Goal: Task Accomplishment & Management: Manage account settings

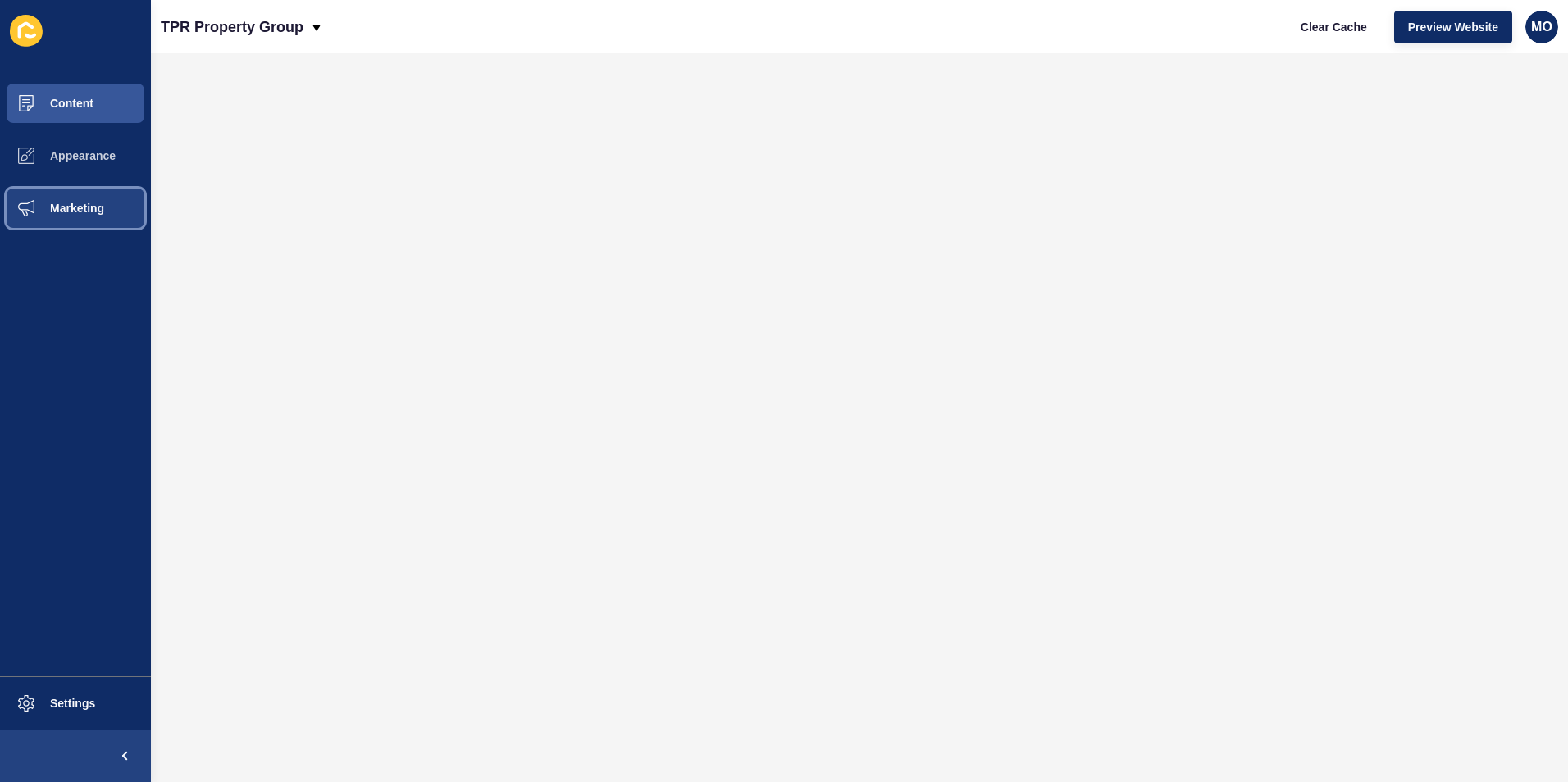
click at [89, 204] on span "Marketing" at bounding box center [51, 209] width 106 height 13
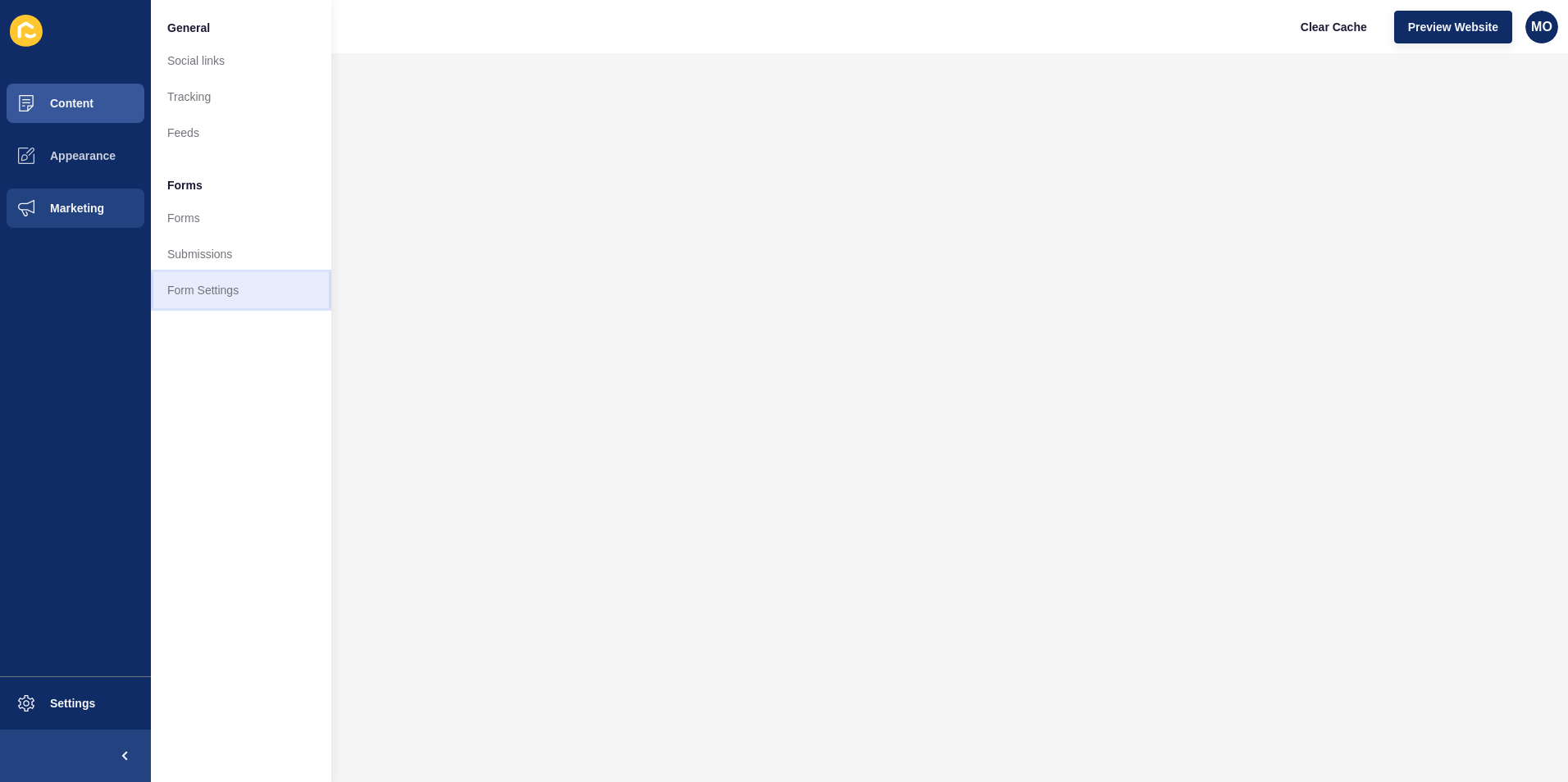
click at [205, 286] on link "Form Settings" at bounding box center [240, 289] width 180 height 36
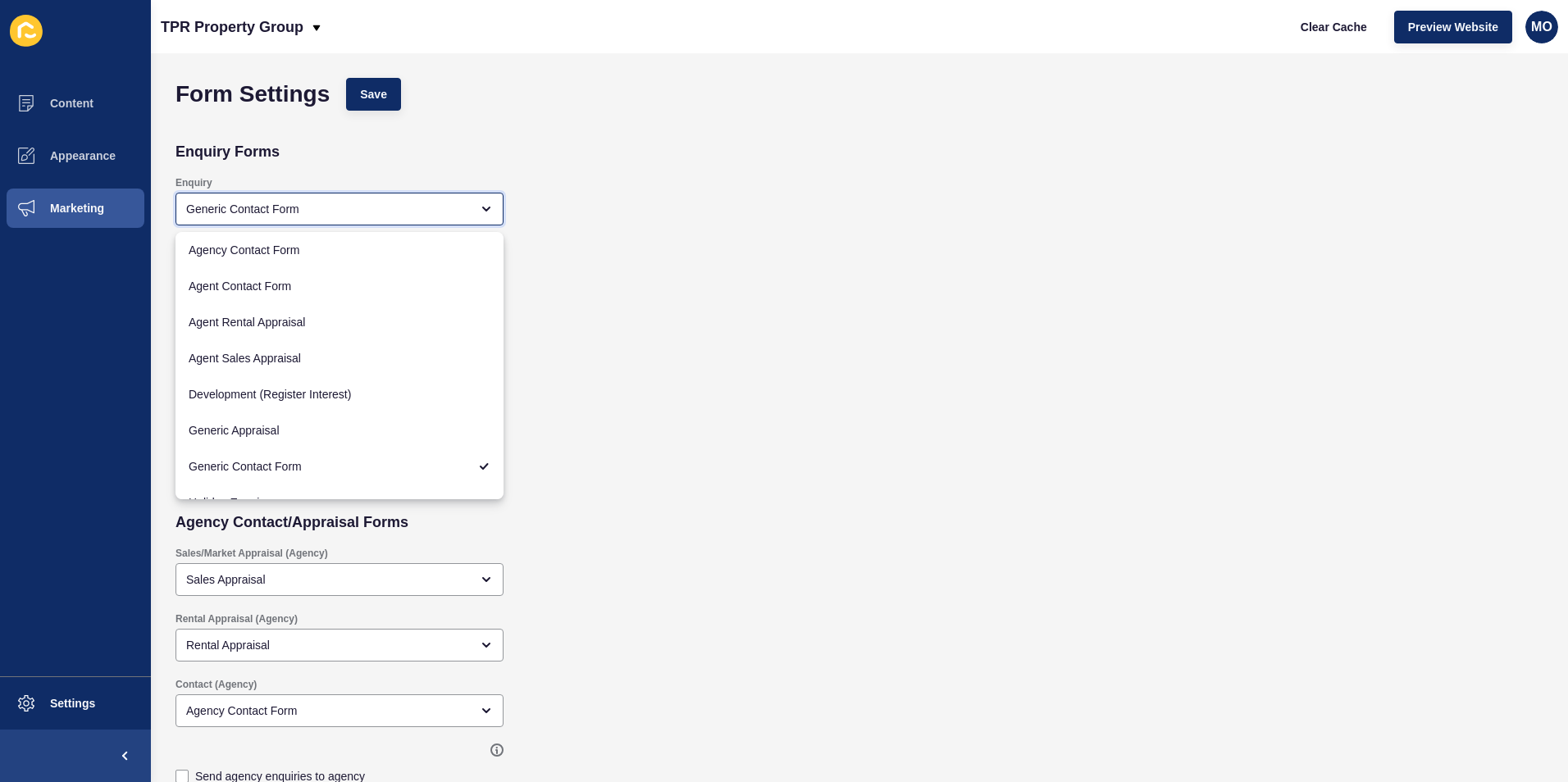
click at [201, 208] on div "Generic Contact Form" at bounding box center [328, 209] width 284 height 17
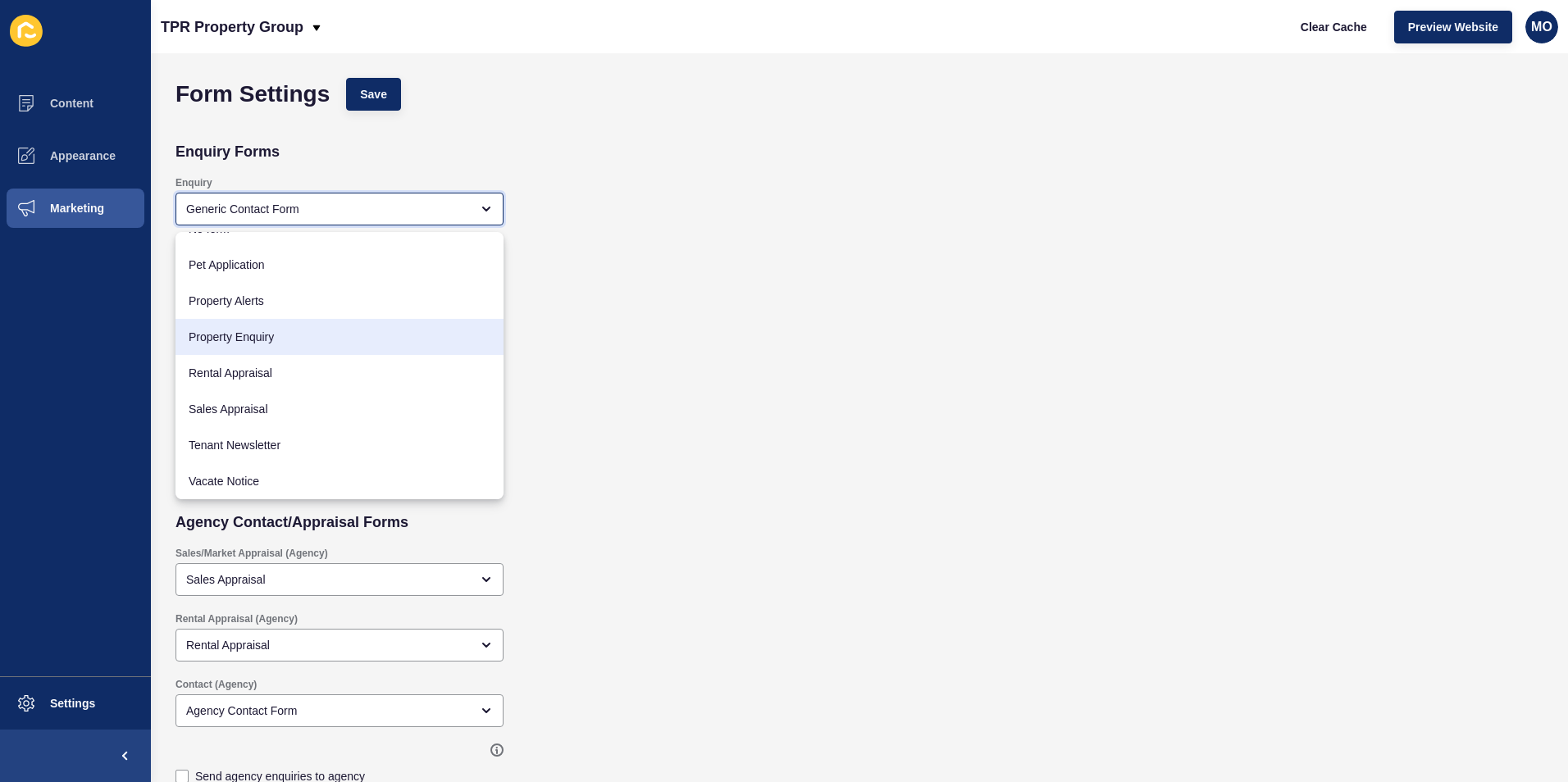
click at [248, 337] on span "Property Enquiry" at bounding box center [339, 337] width 302 height 17
type input "Property Enquiry"
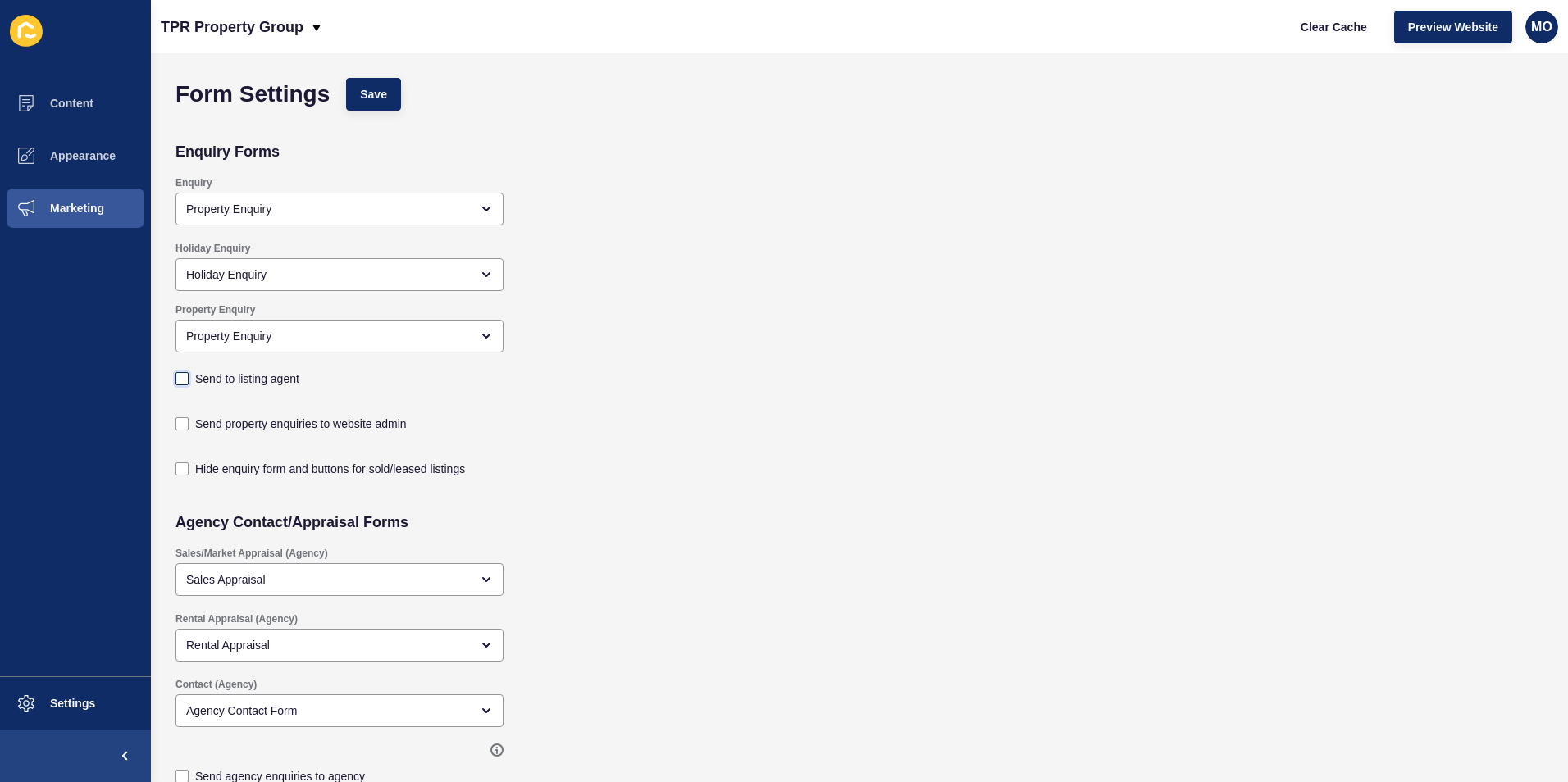
click at [181, 375] on label at bounding box center [182, 379] width 13 height 13
click at [181, 375] on input "Send to listing agent" at bounding box center [184, 379] width 11 height 11
checkbox input "true"
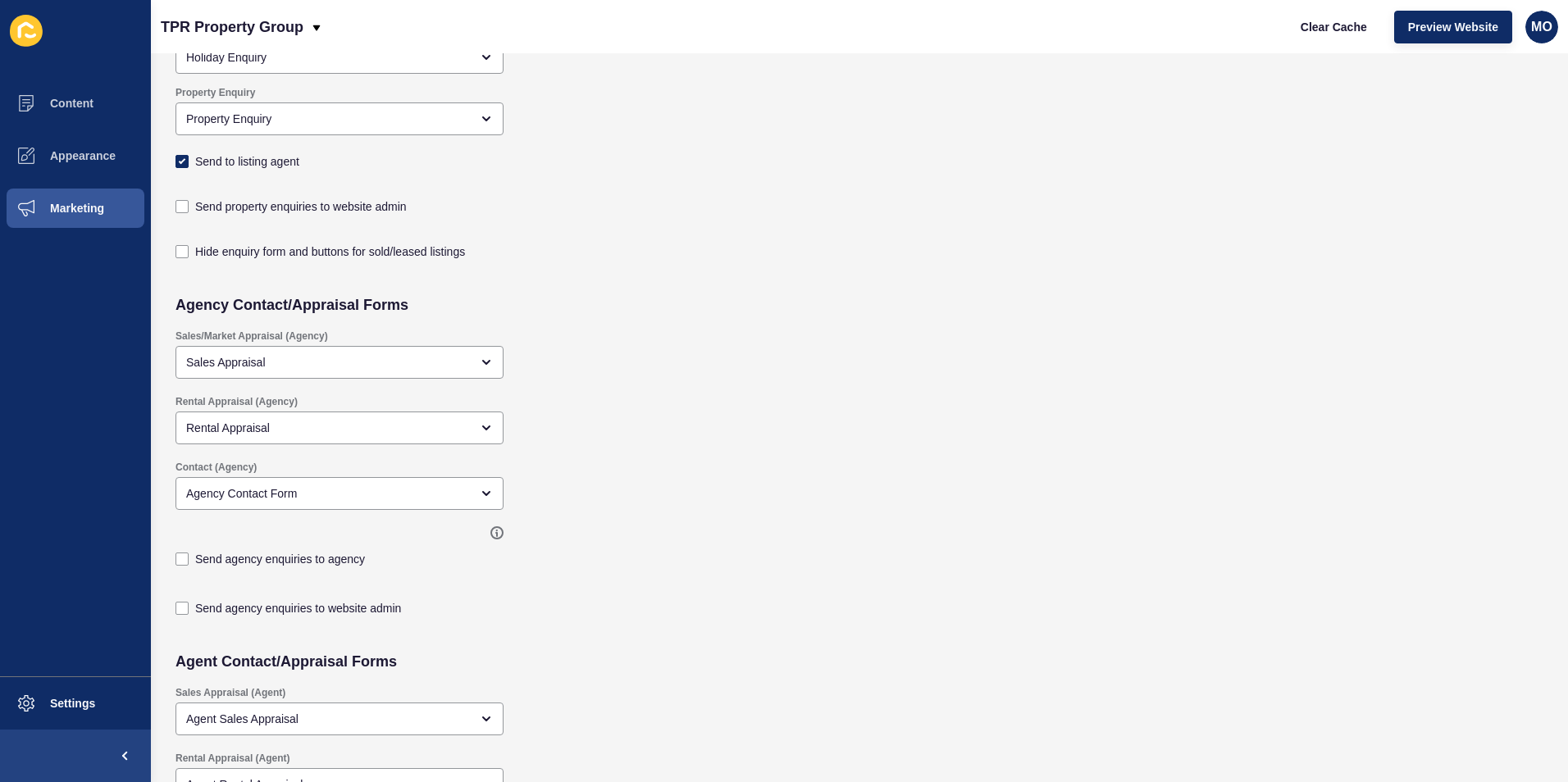
scroll to position [246, 0]
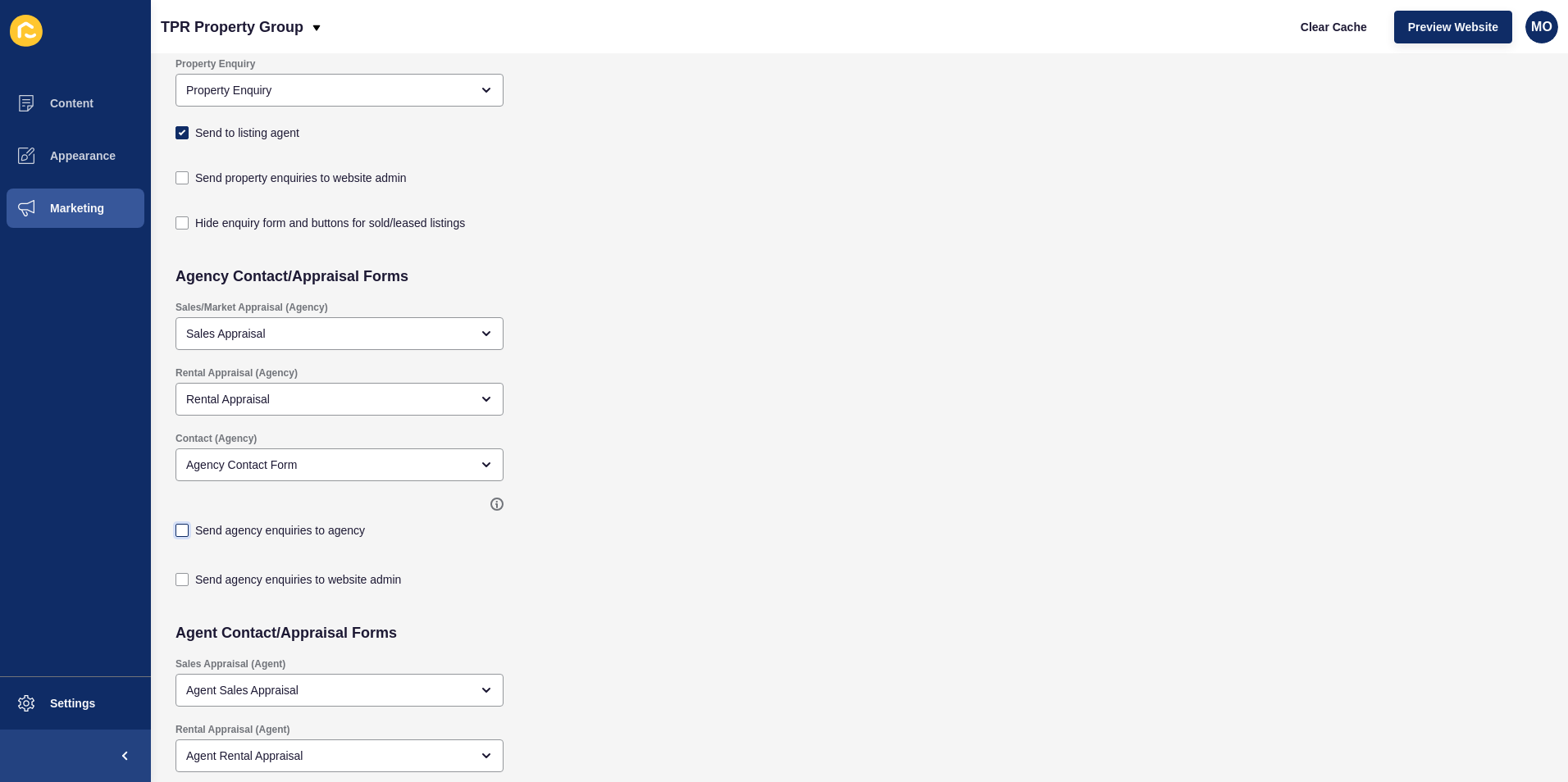
click at [181, 530] on label at bounding box center [182, 530] width 13 height 13
click at [181, 771] on input "Send agency enquiries to agency" at bounding box center [184, 776] width 11 height 11
checkbox input "true"
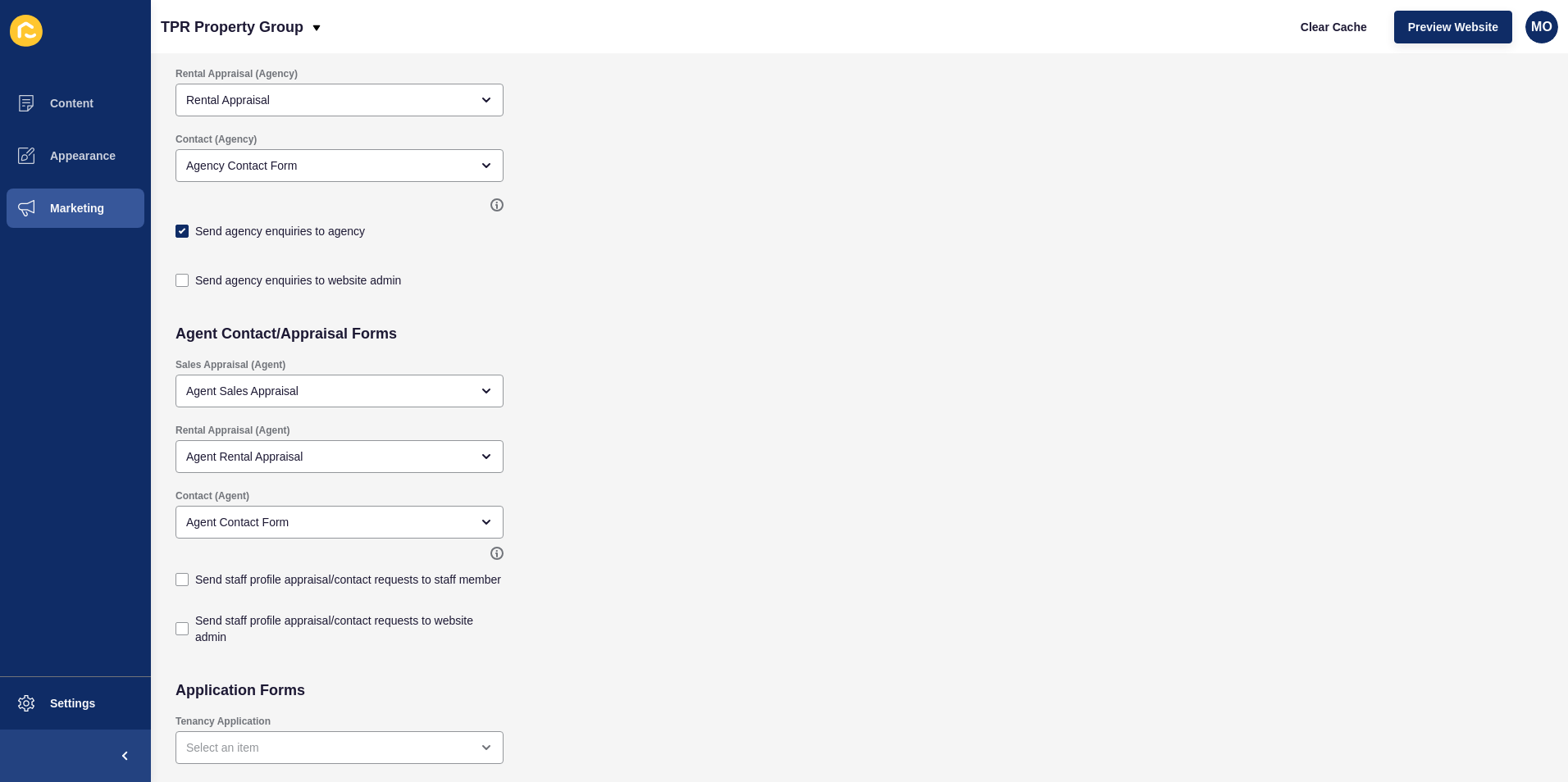
scroll to position [573, 0]
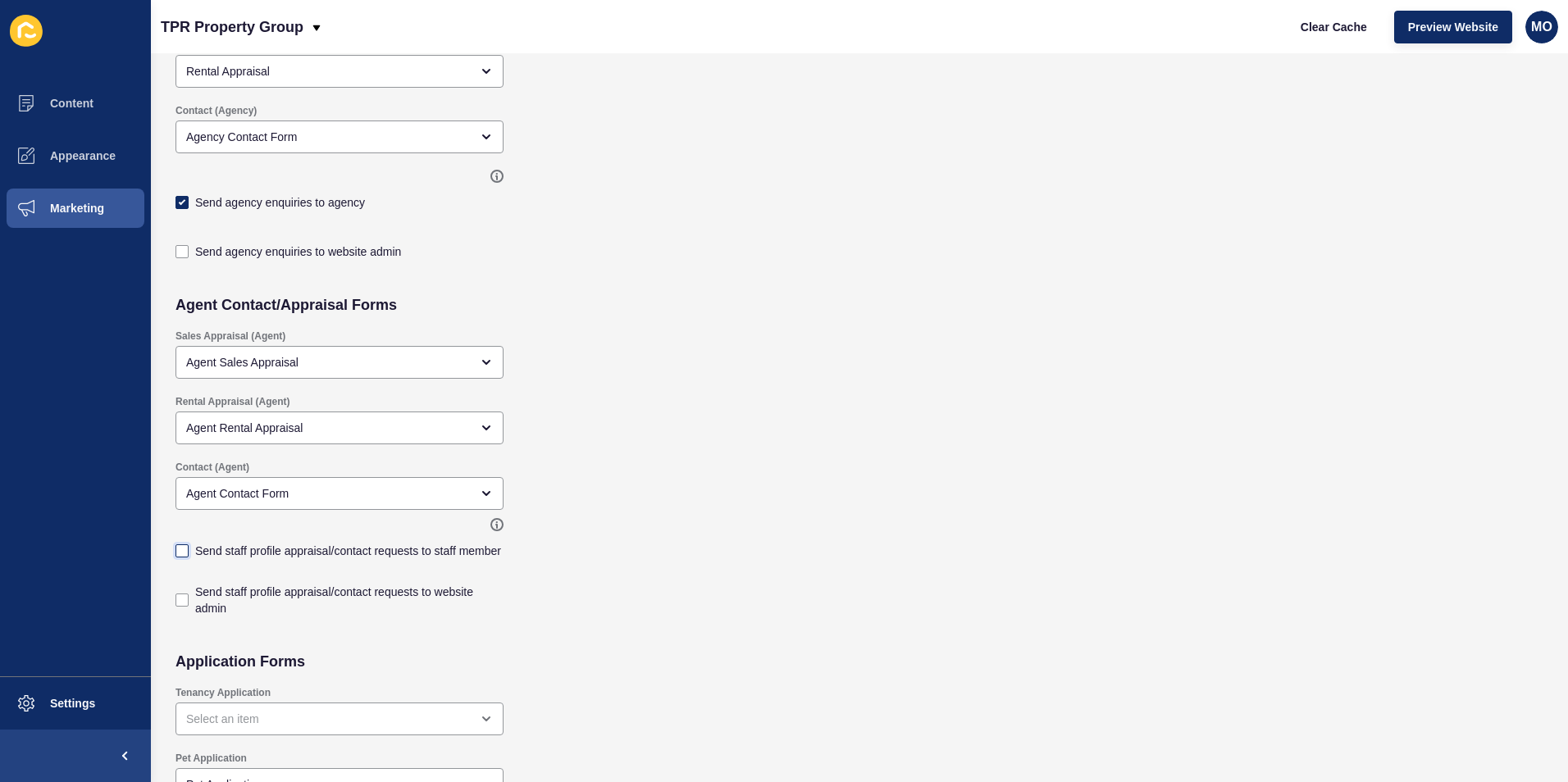
click at [178, 548] on label at bounding box center [182, 551] width 13 height 13
checkbox input "true"
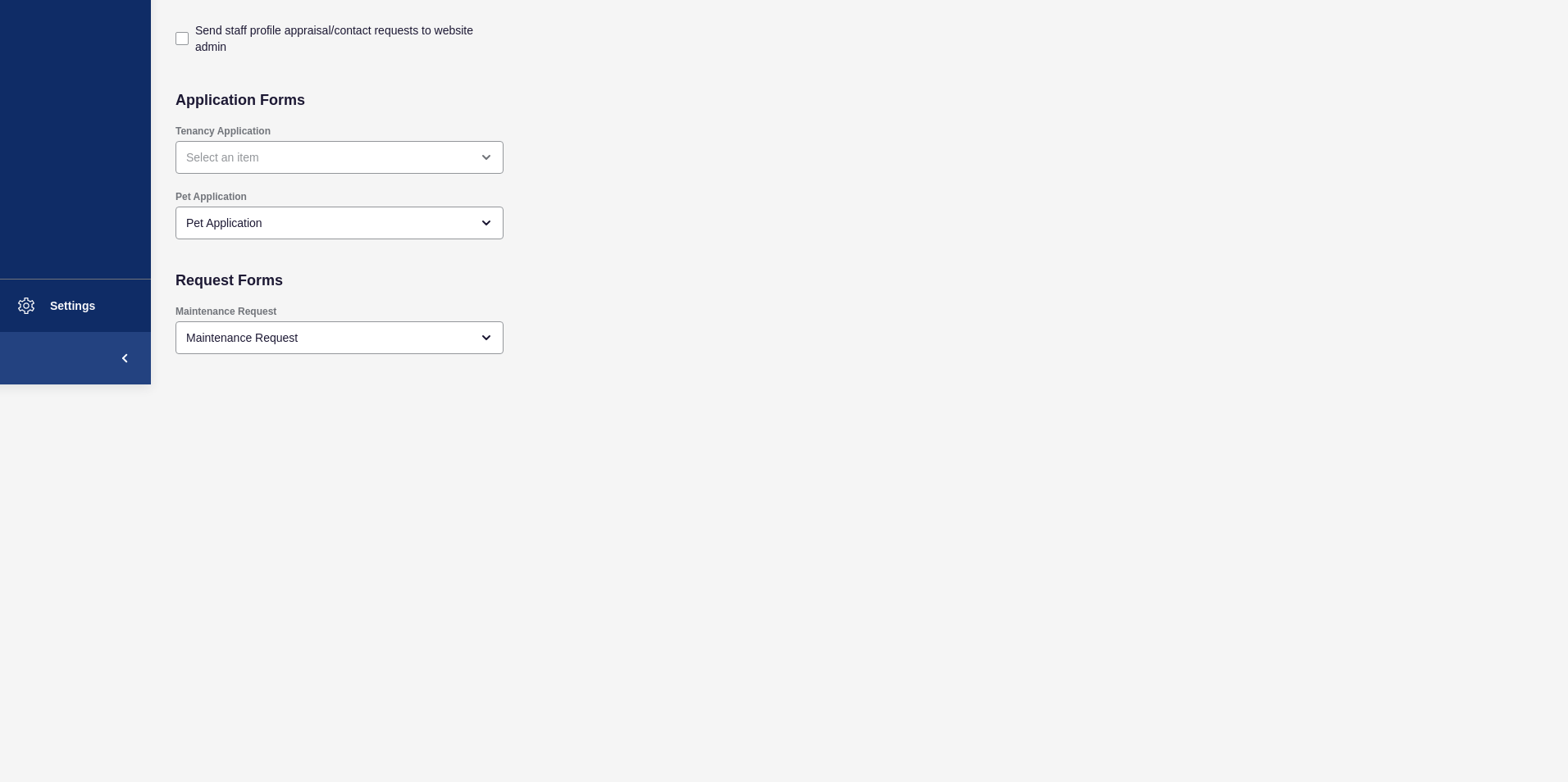
scroll to position [819, 0]
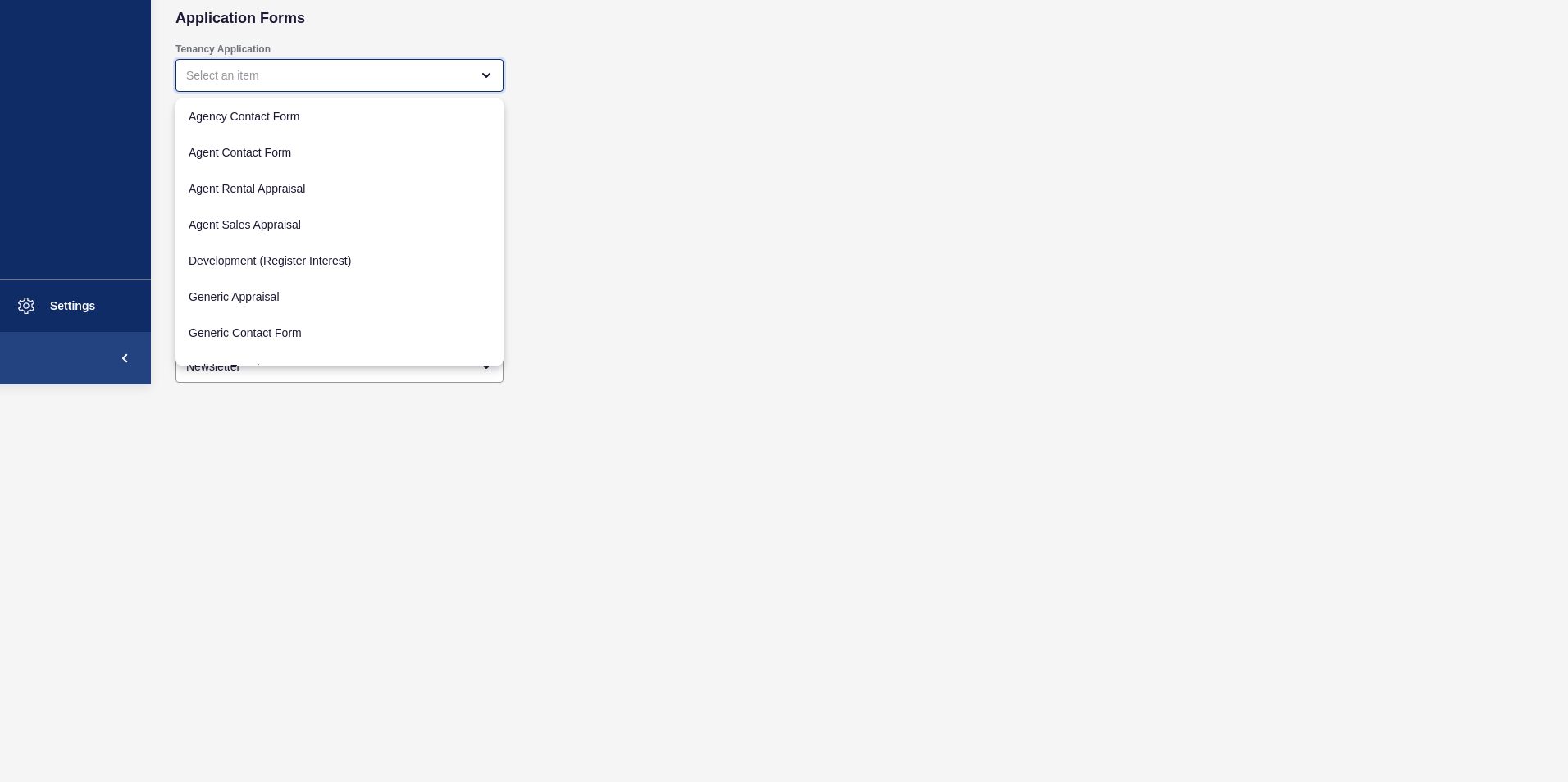
click at [371, 79] on div "close menu" at bounding box center [328, 76] width 284 height 17
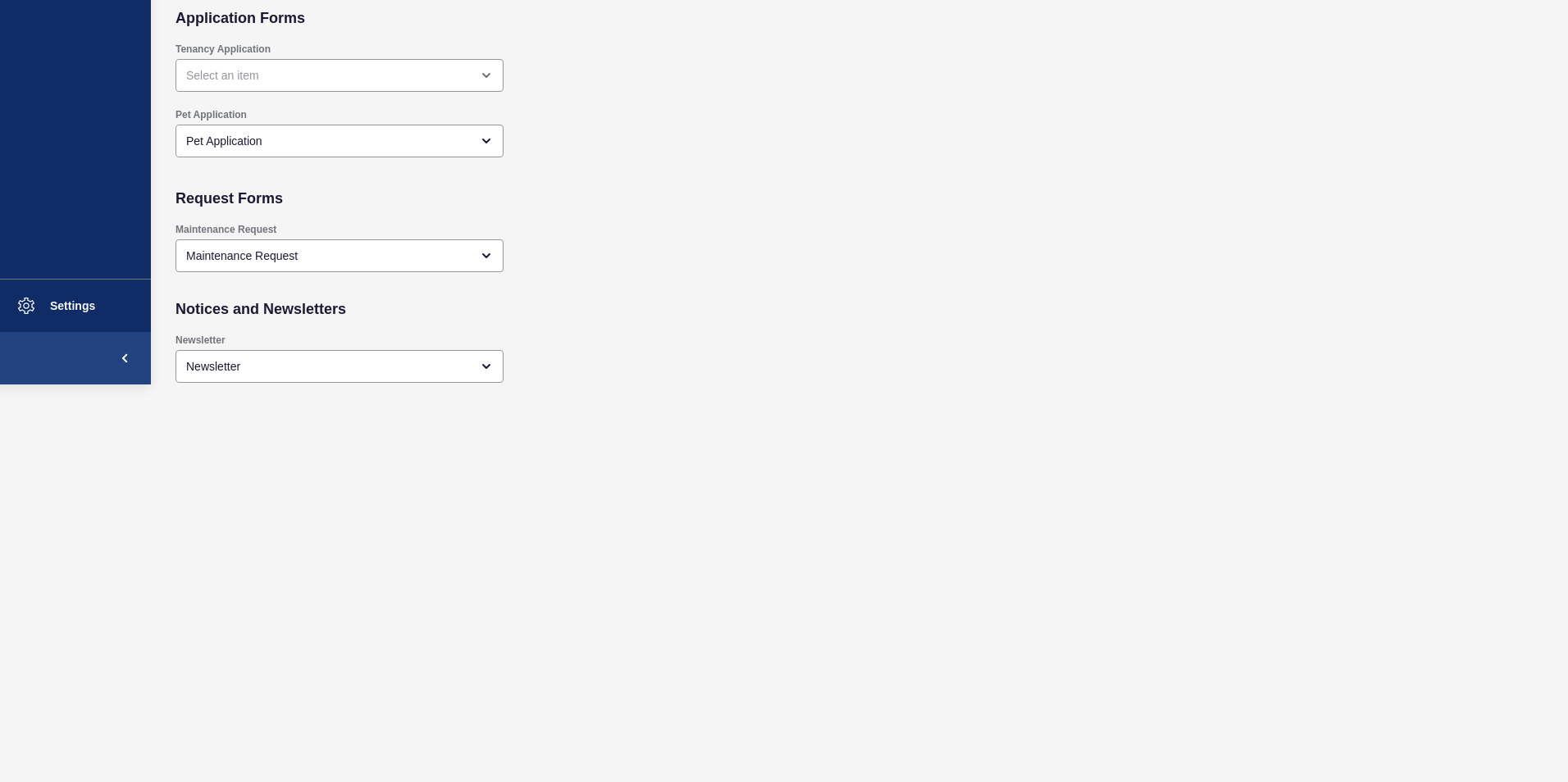
click at [925, 220] on div "Maintenance Request Maintenance Request" at bounding box center [720, 245] width 1107 height 61
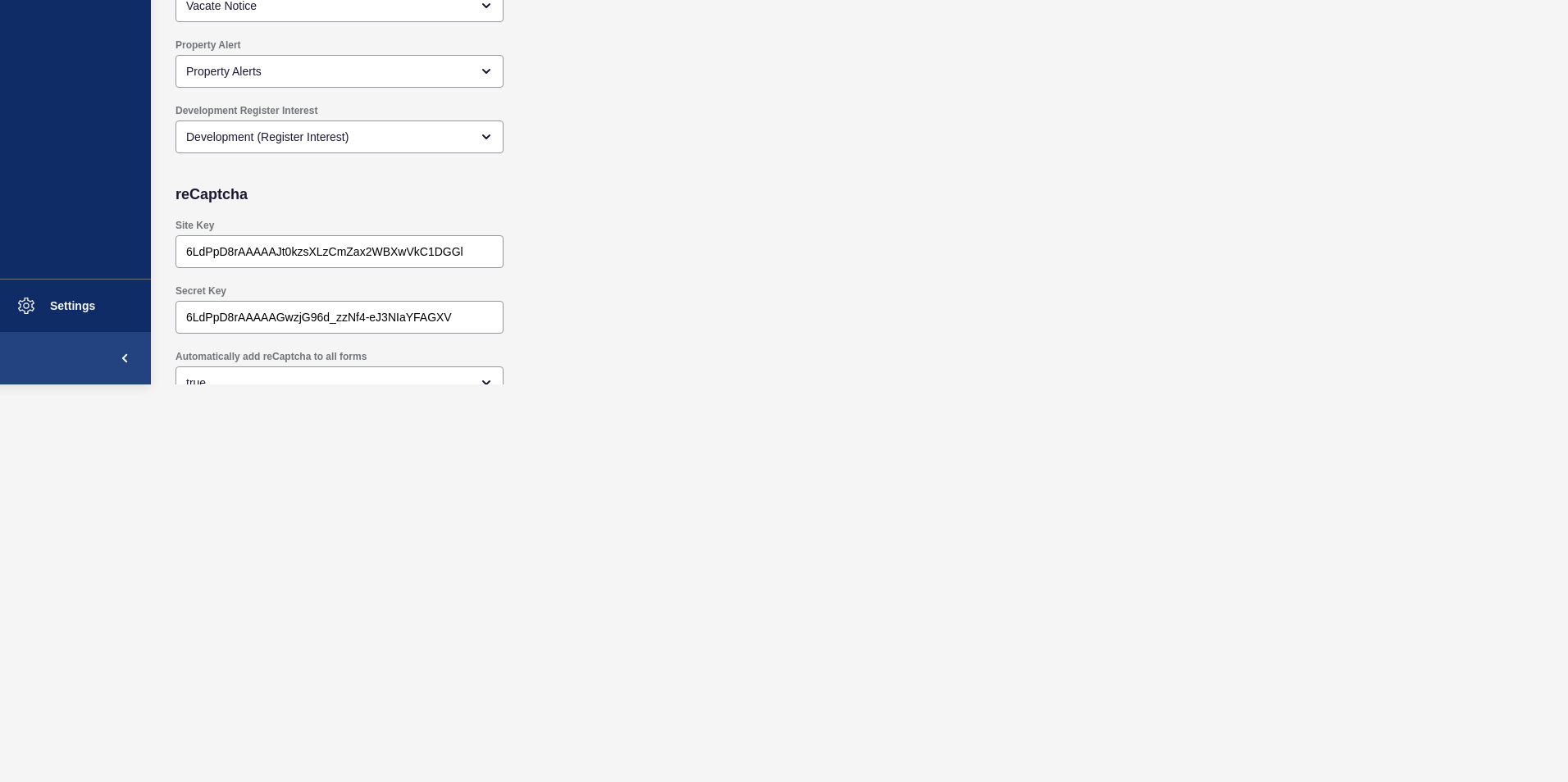
scroll to position [1384, 0]
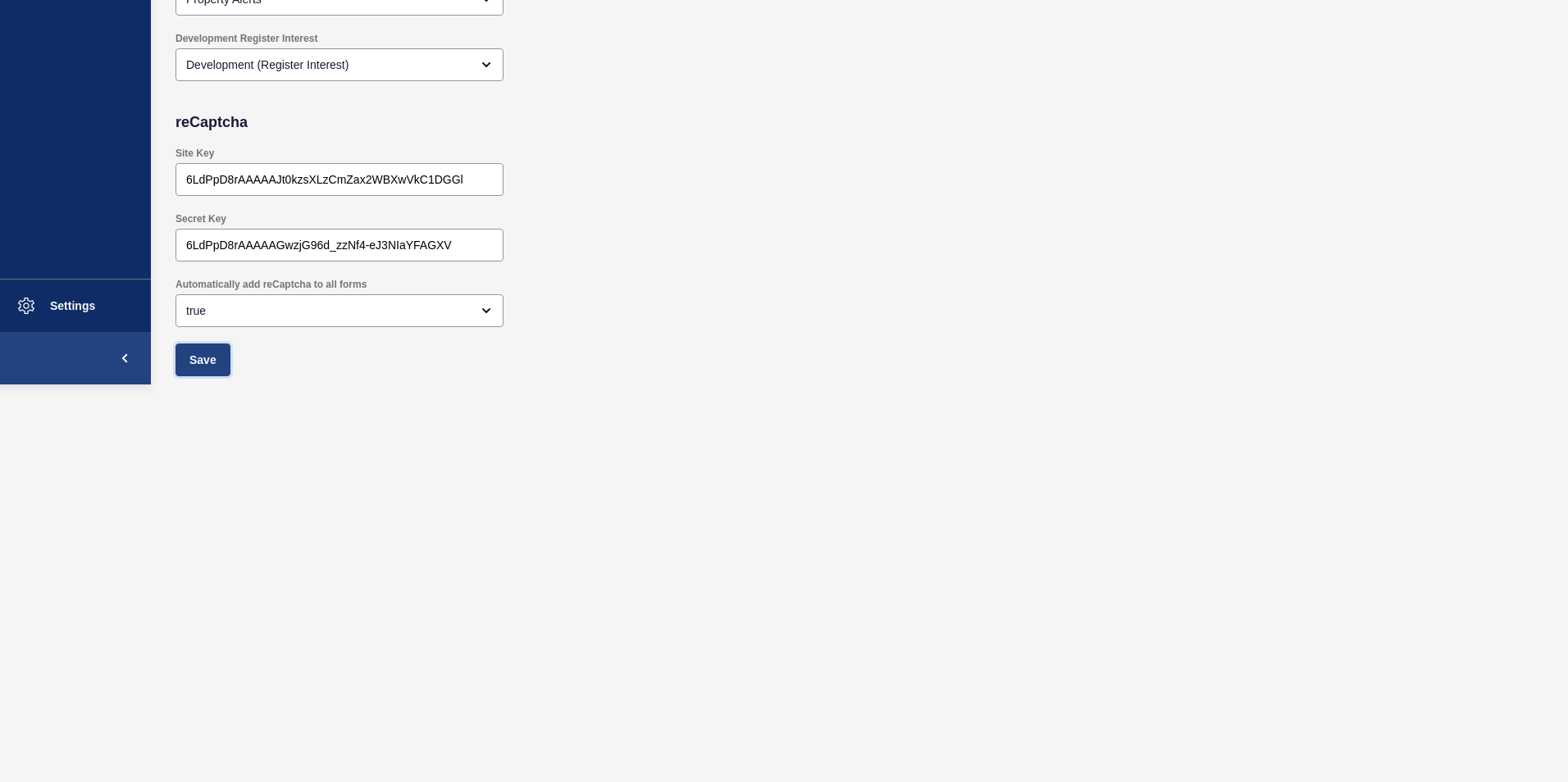
click at [197, 354] on span "Save" at bounding box center [203, 360] width 27 height 17
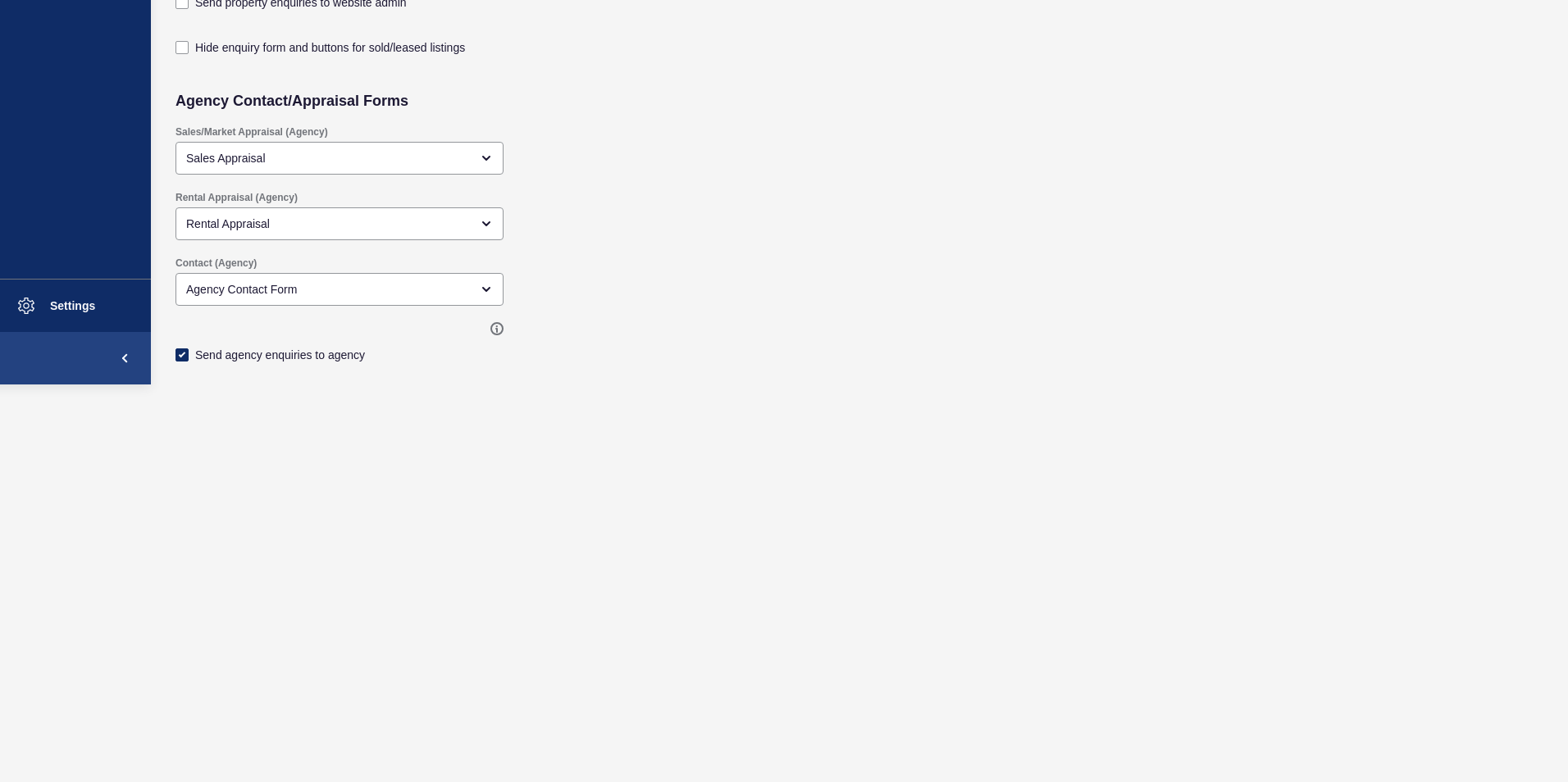
scroll to position [0, 0]
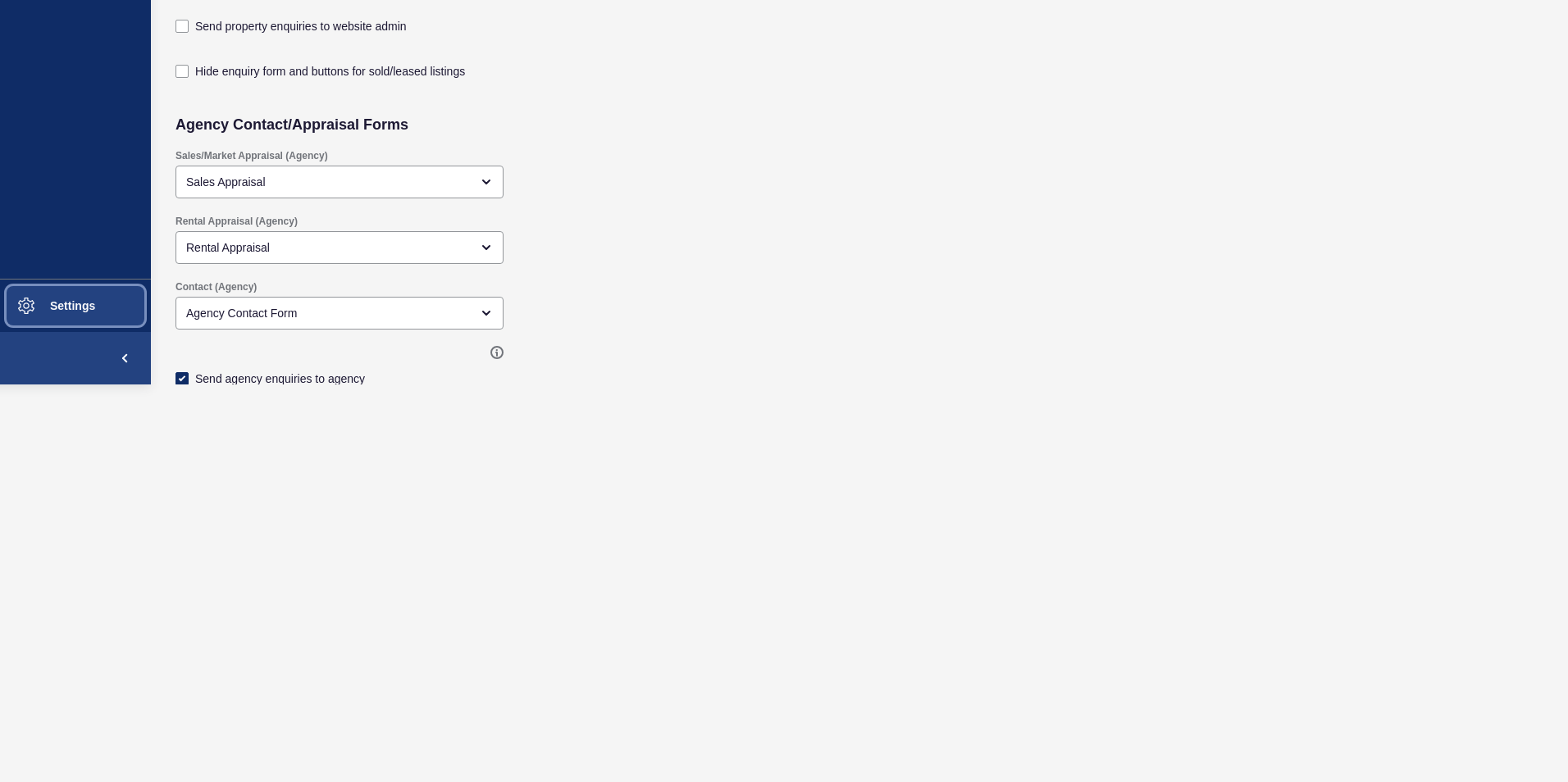
click at [63, 303] on span "Settings" at bounding box center [46, 306] width 97 height 13
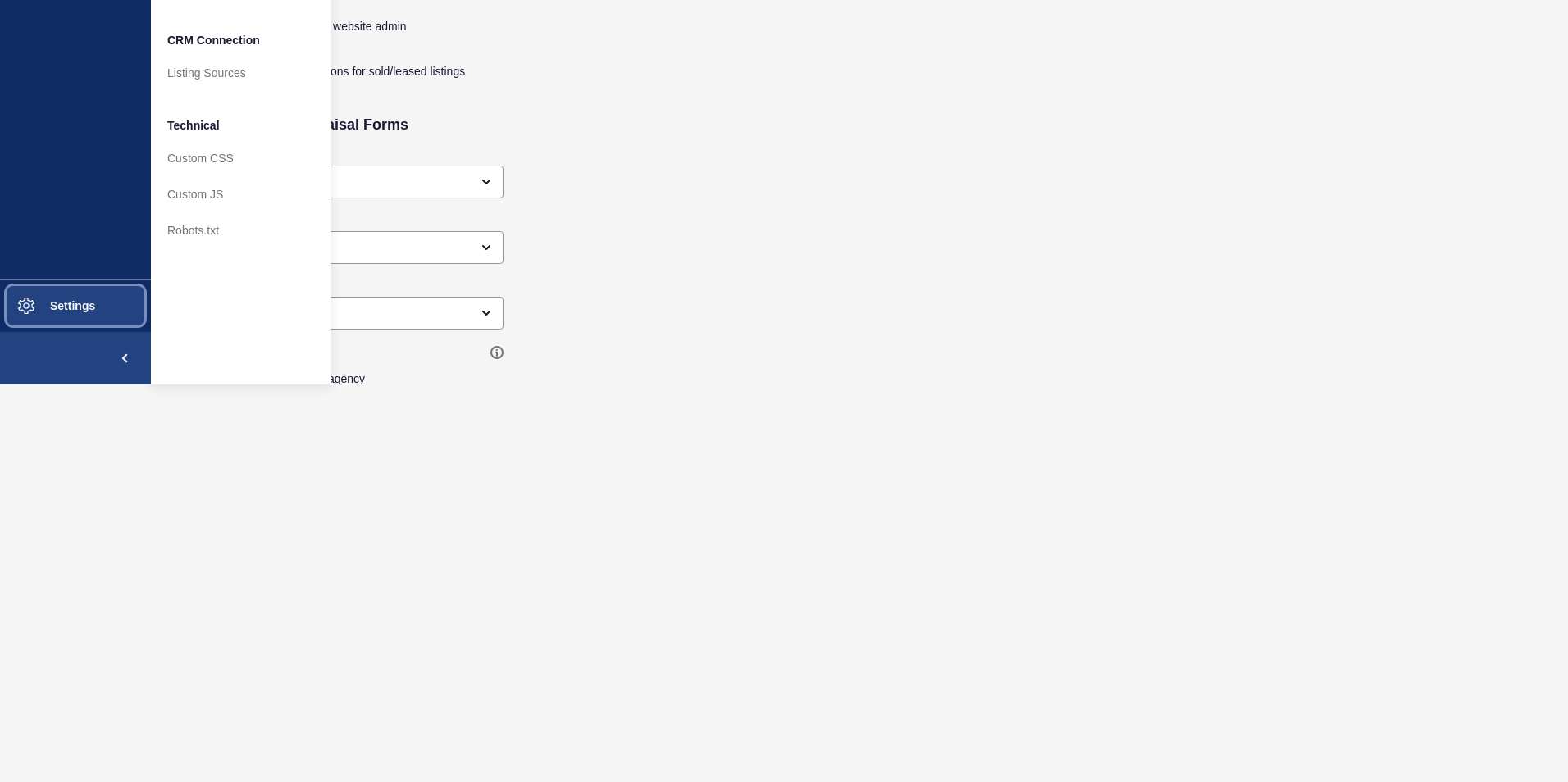
click at [67, 301] on span "Settings" at bounding box center [46, 306] width 97 height 13
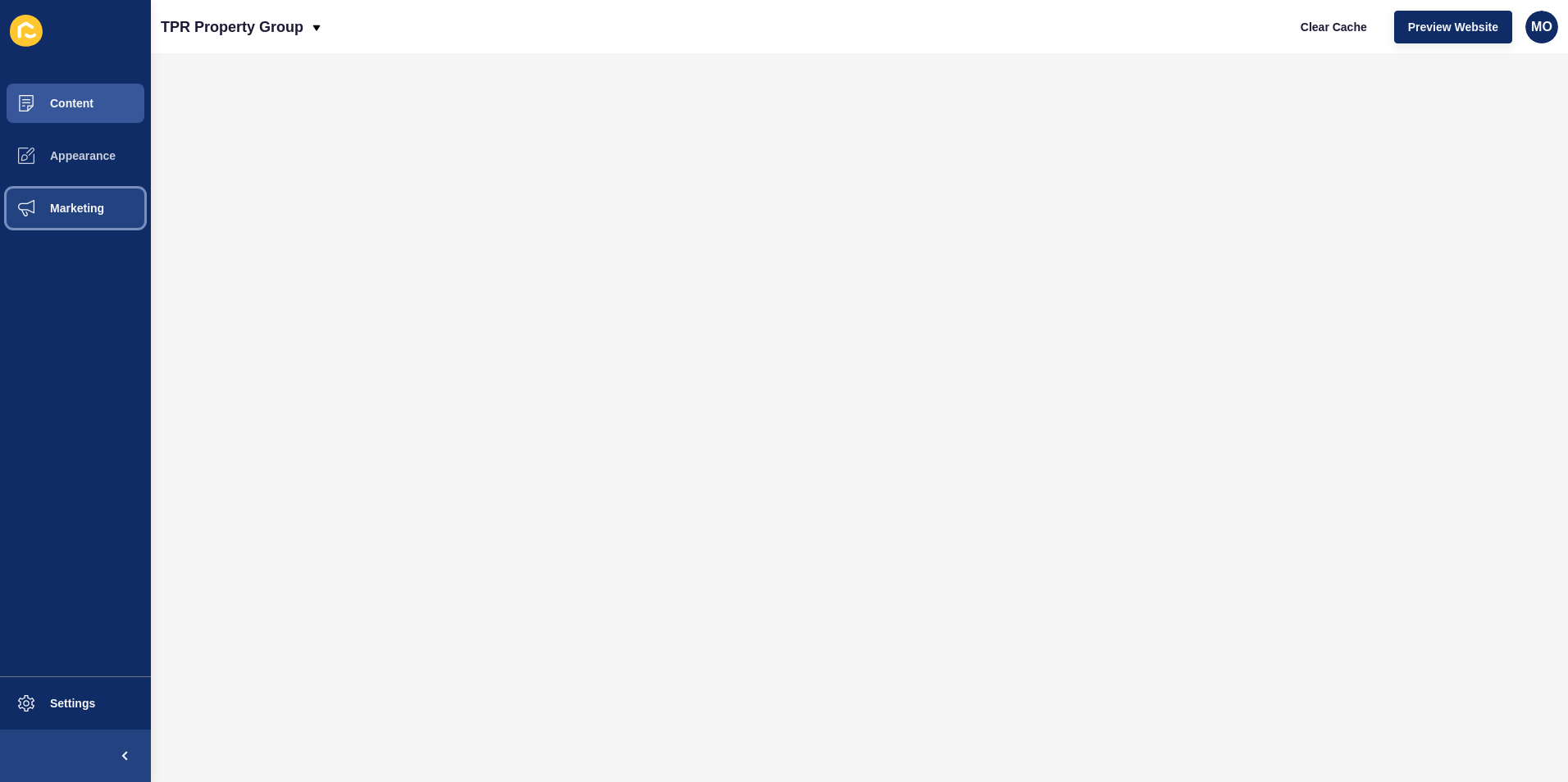
click at [67, 209] on span "Marketing" at bounding box center [51, 209] width 106 height 13
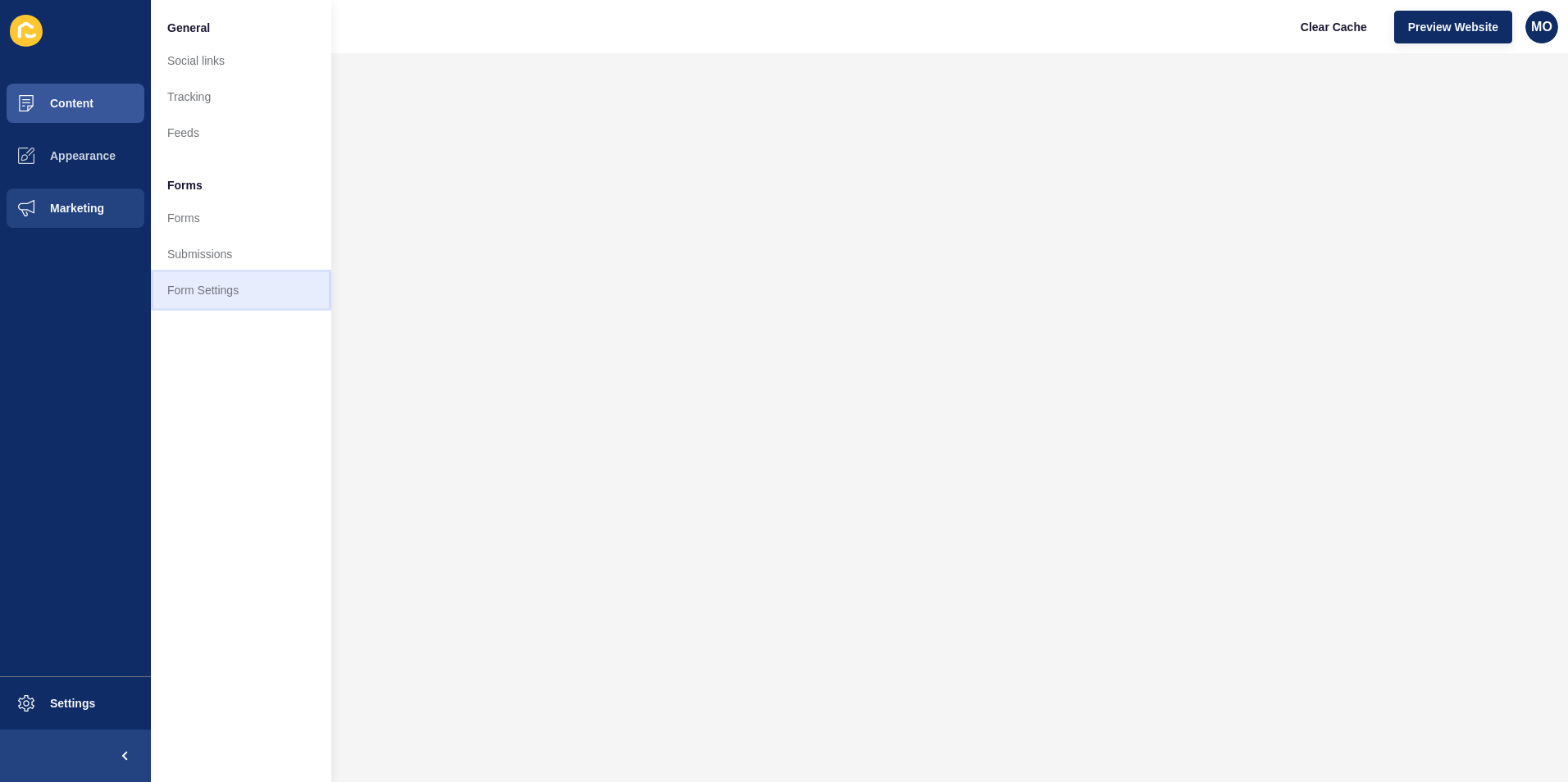
click at [178, 281] on link "Form Settings" at bounding box center [240, 289] width 180 height 36
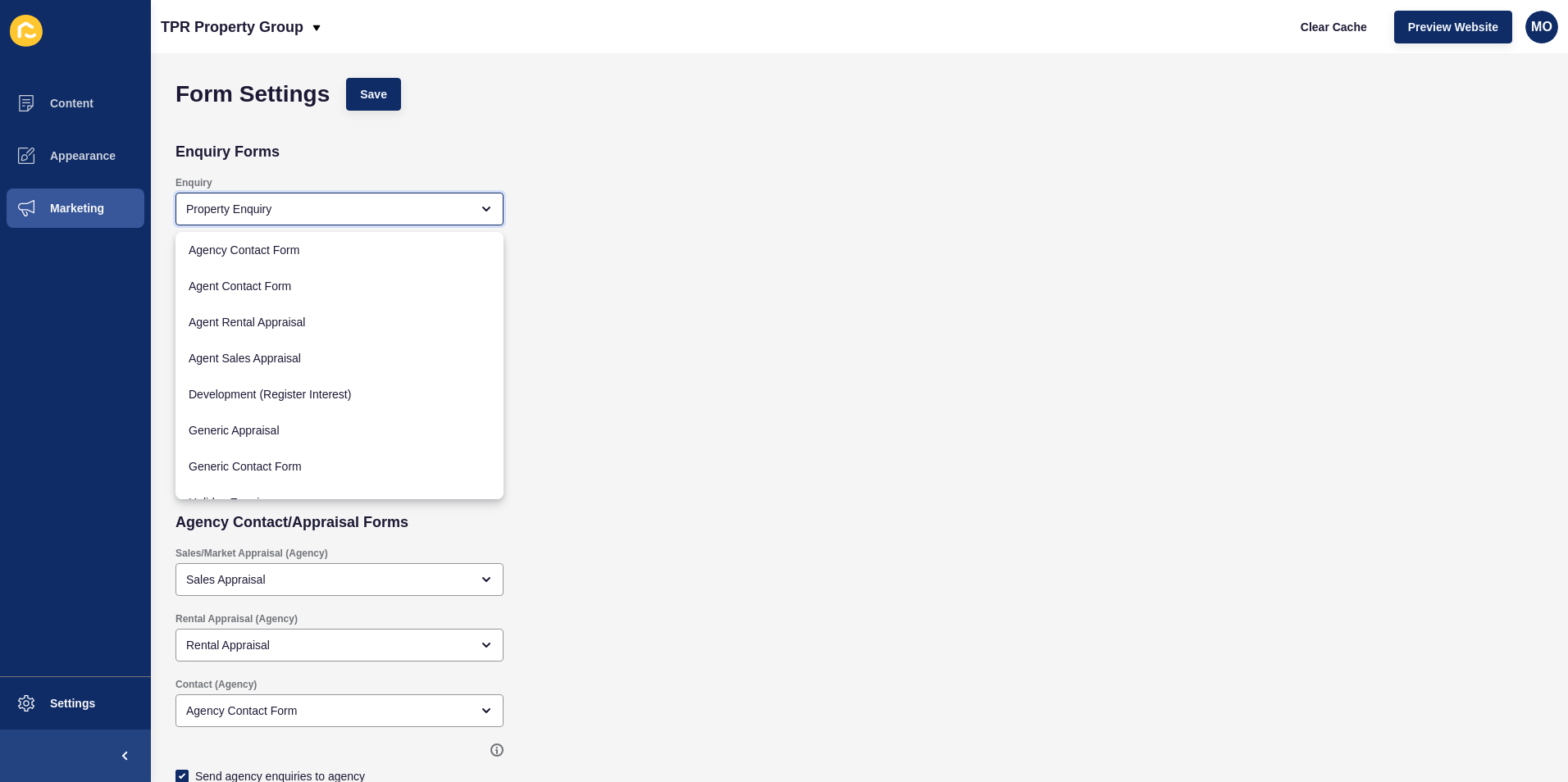
click at [230, 208] on div "Property Enquiry" at bounding box center [328, 209] width 284 height 17
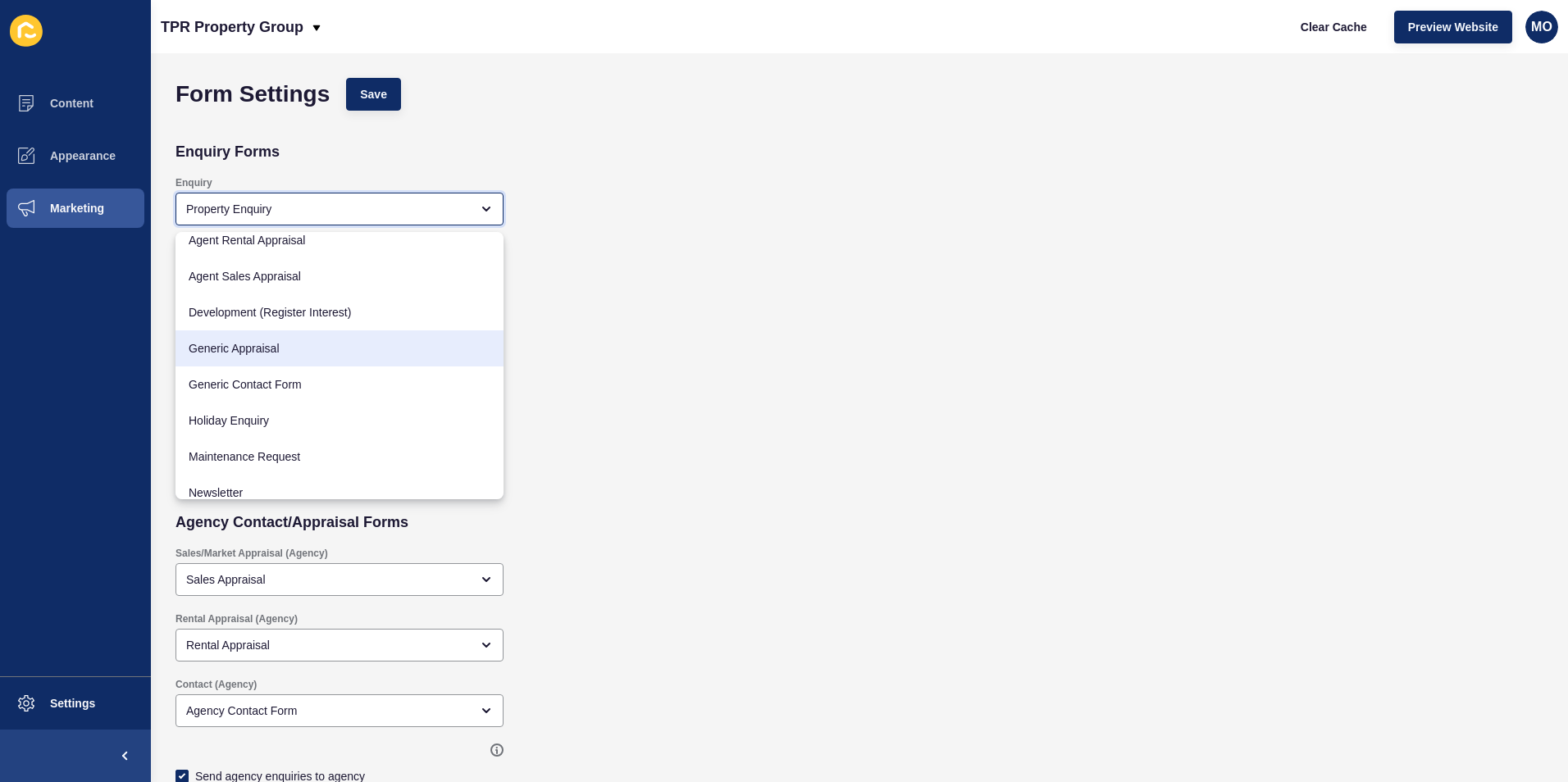
click at [264, 354] on span "Generic Appraisal" at bounding box center [339, 348] width 302 height 17
type input "Generic Appraisal"
checkbox input "true"
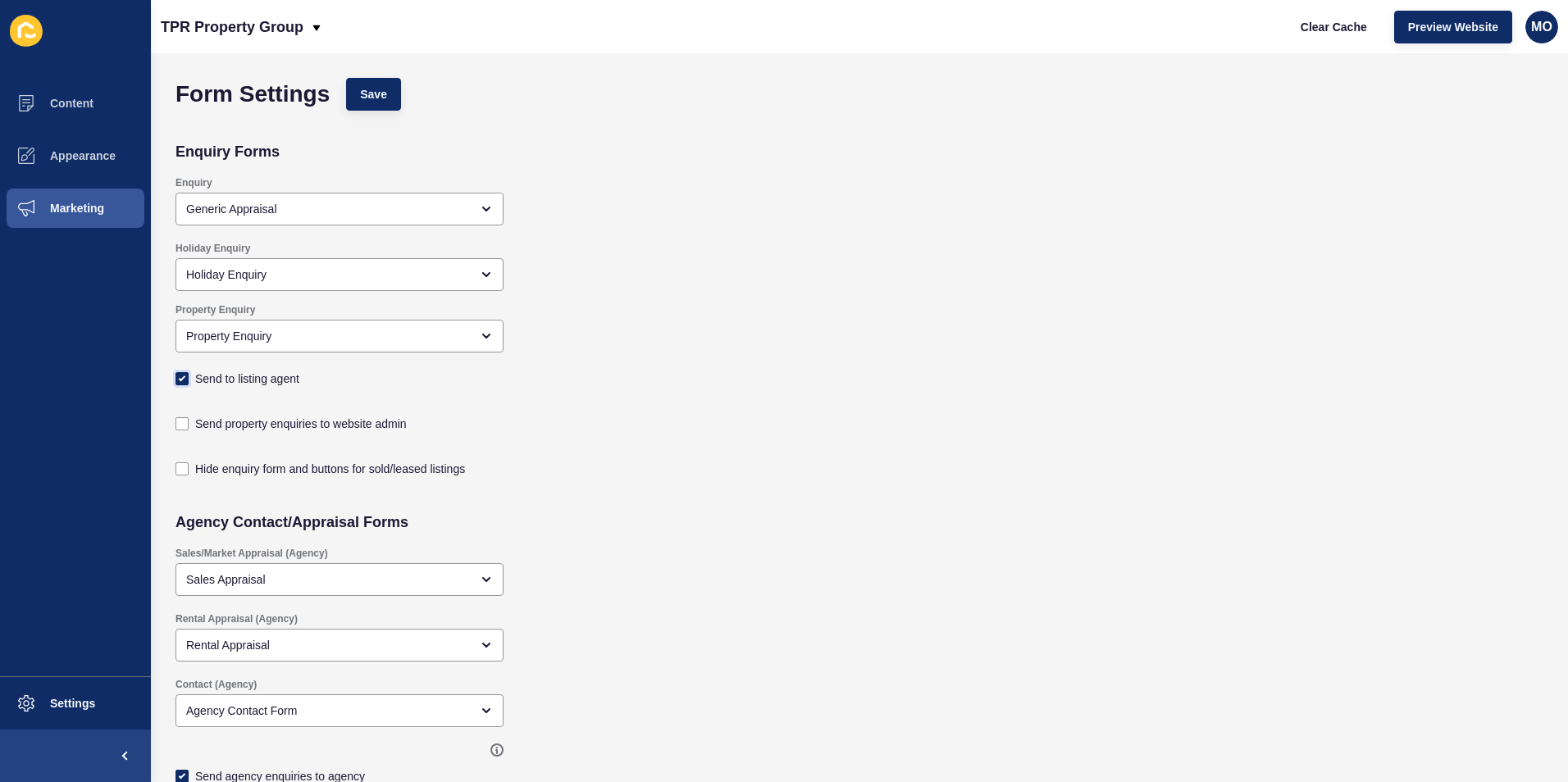
click at [181, 381] on label at bounding box center [182, 379] width 13 height 13
click at [181, 381] on input "Send to listing agent" at bounding box center [184, 379] width 11 height 11
checkbox input "false"
checkbox input "true"
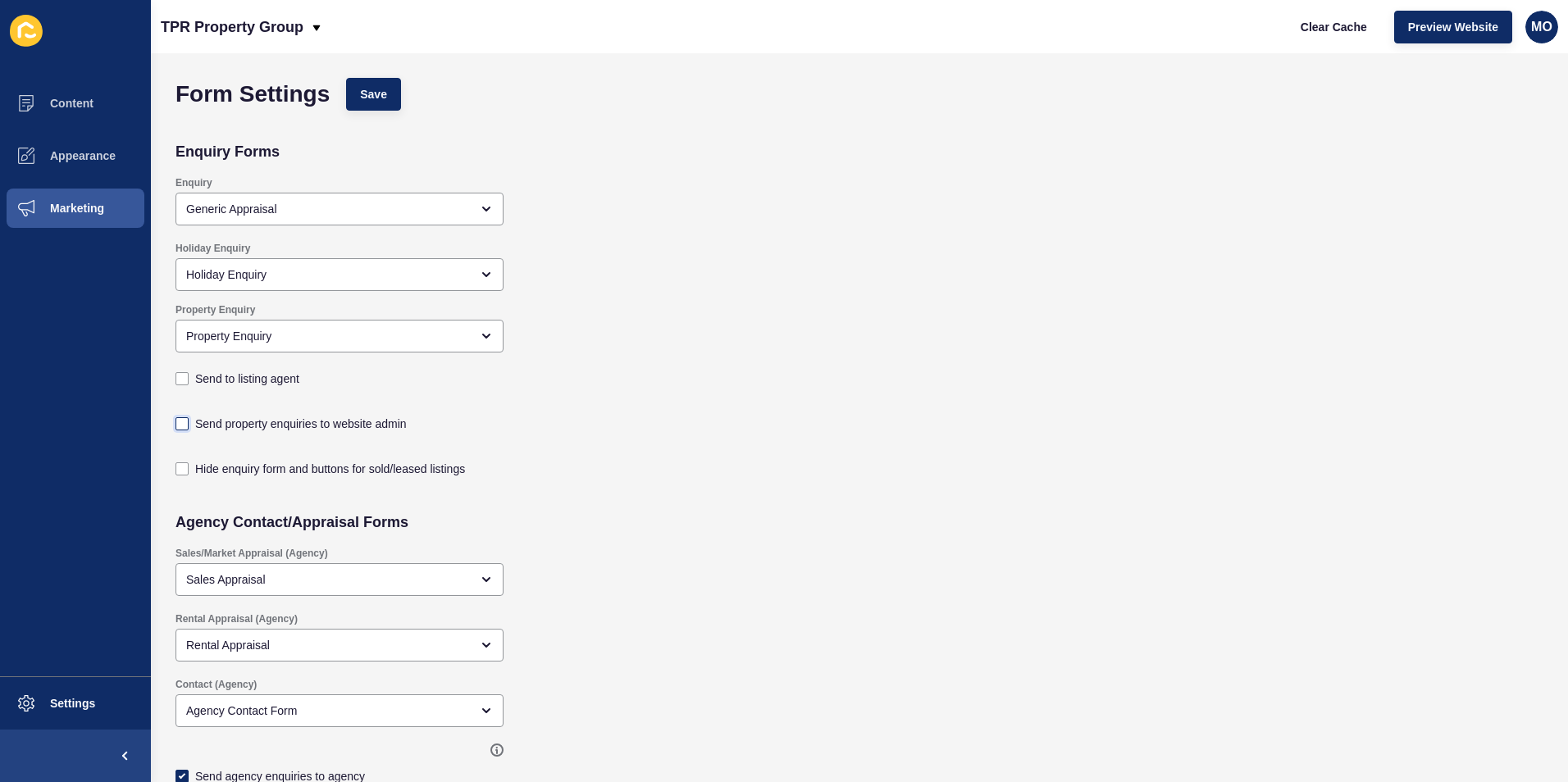
click at [182, 425] on label at bounding box center [182, 424] width 13 height 13
click at [182, 425] on input "Send property enquiries to website admin" at bounding box center [184, 424] width 11 height 11
checkbox input "true"
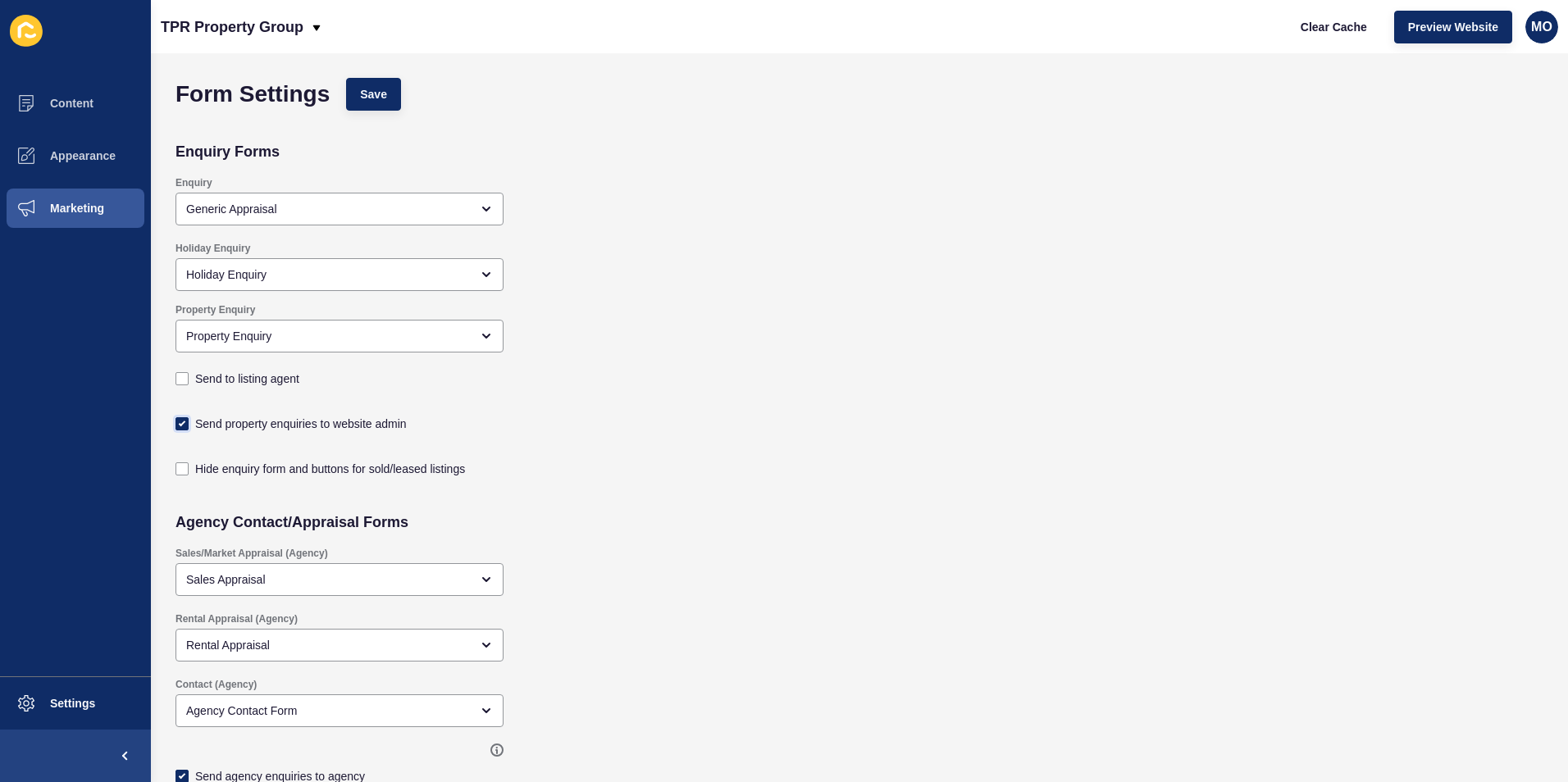
click at [182, 425] on label at bounding box center [182, 424] width 13 height 13
click at [182, 425] on input "Send property enquiries to website admin" at bounding box center [184, 424] width 11 height 11
checkbox input "false"
checkbox input "true"
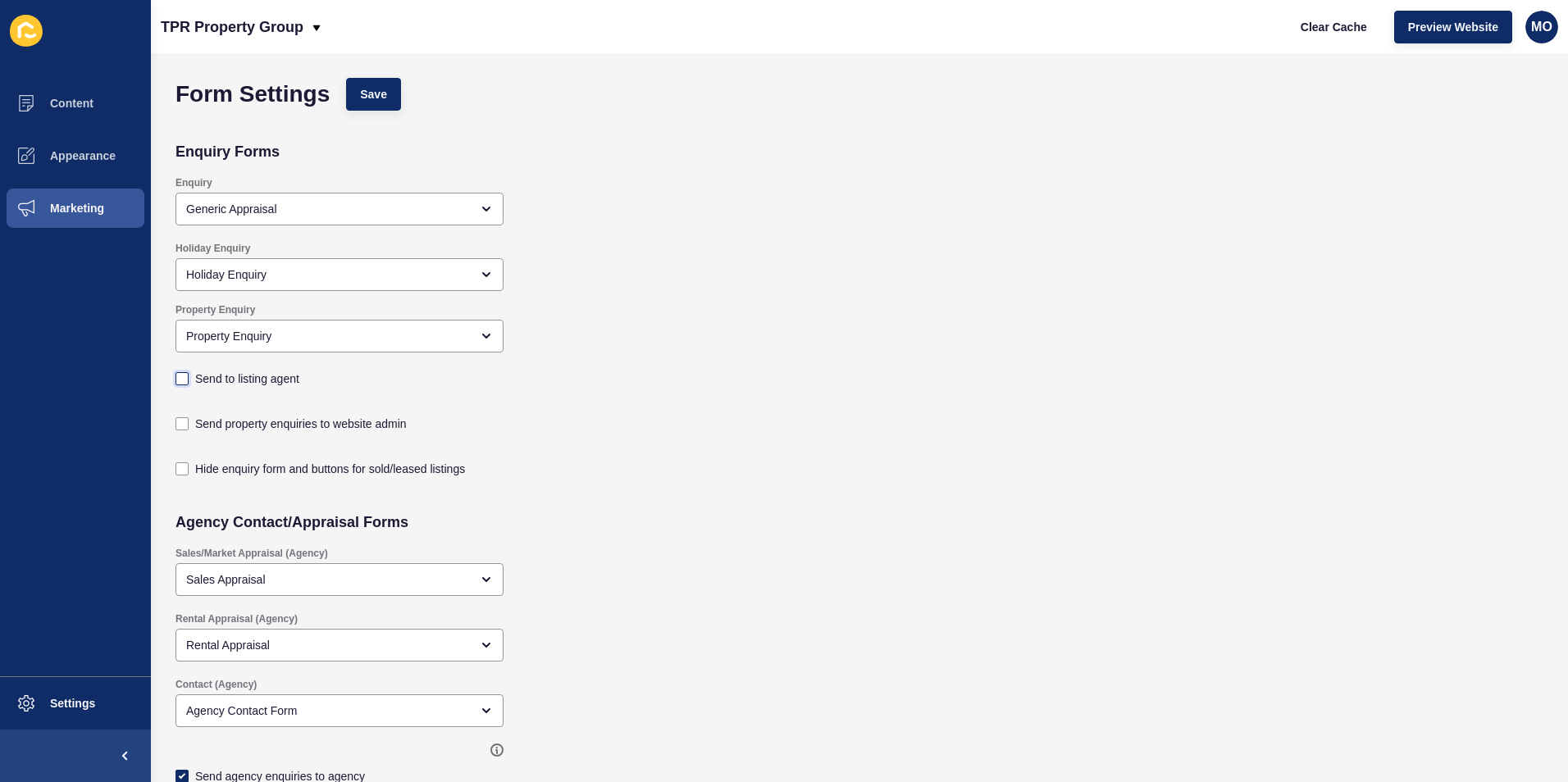
click at [182, 378] on label at bounding box center [182, 379] width 13 height 13
click at [182, 378] on input "Send to listing agent" at bounding box center [184, 379] width 11 height 11
checkbox input "true"
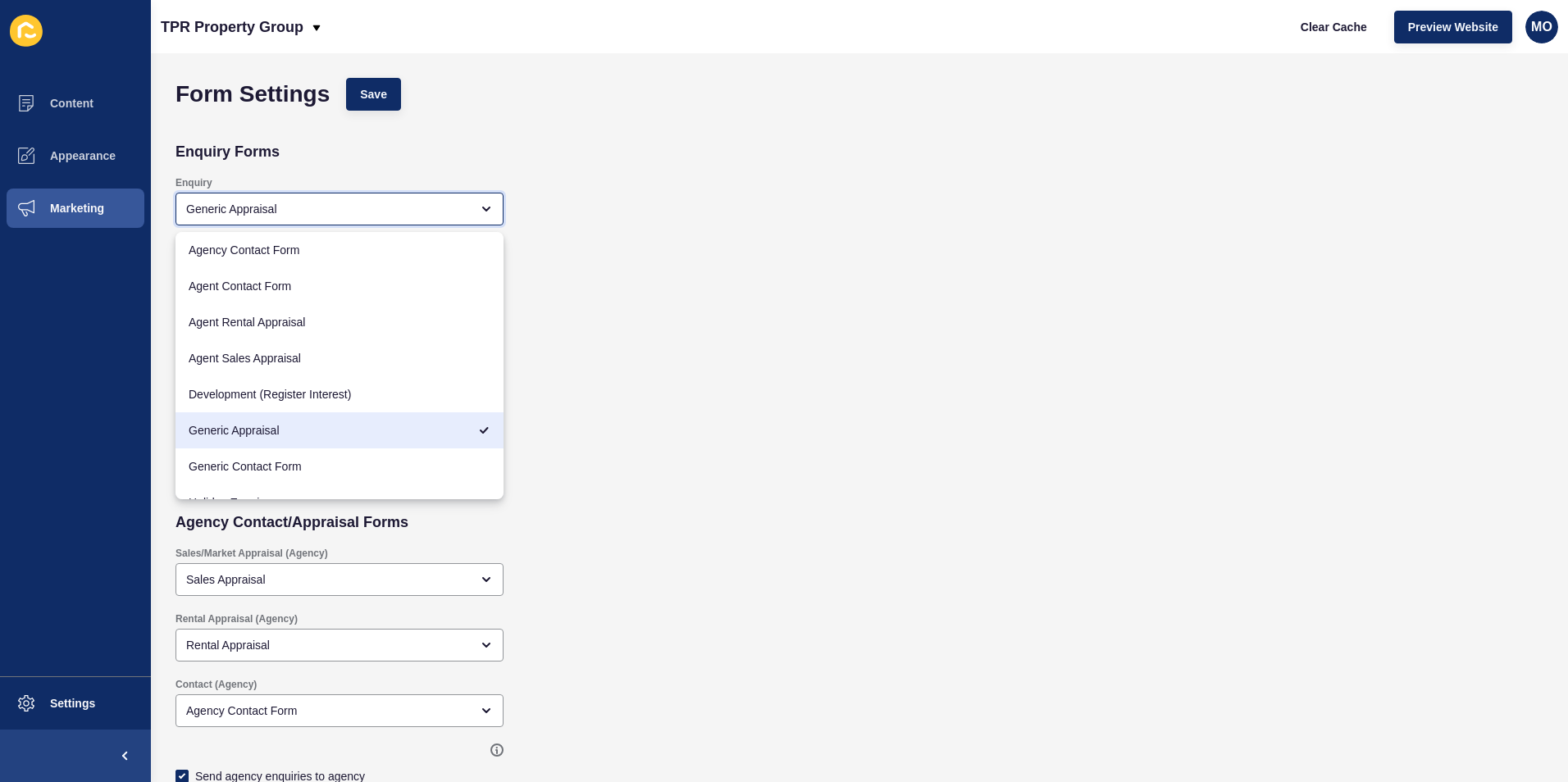
click at [272, 213] on div "Generic Appraisal" at bounding box center [328, 209] width 284 height 17
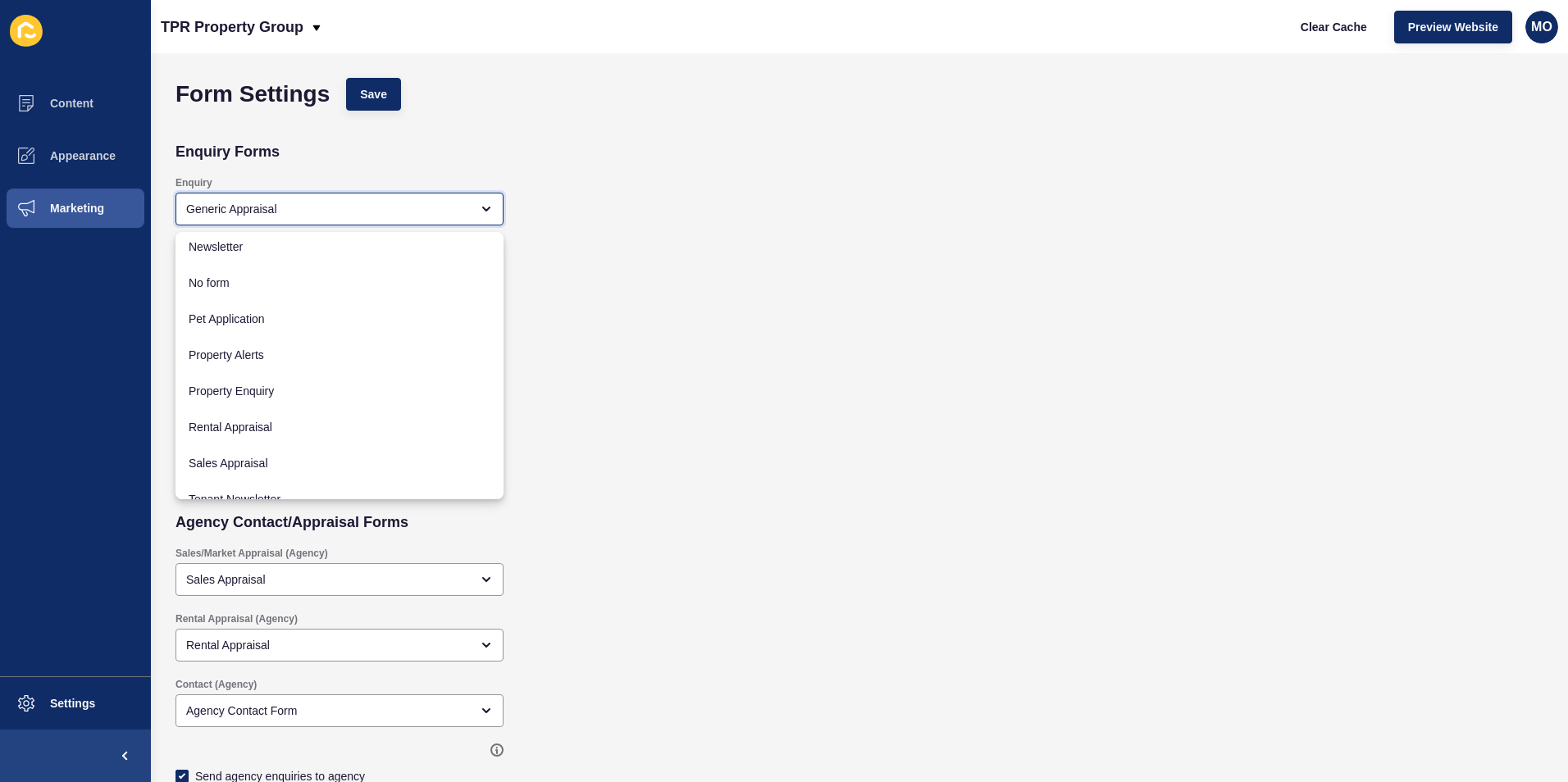
scroll to position [382, 0]
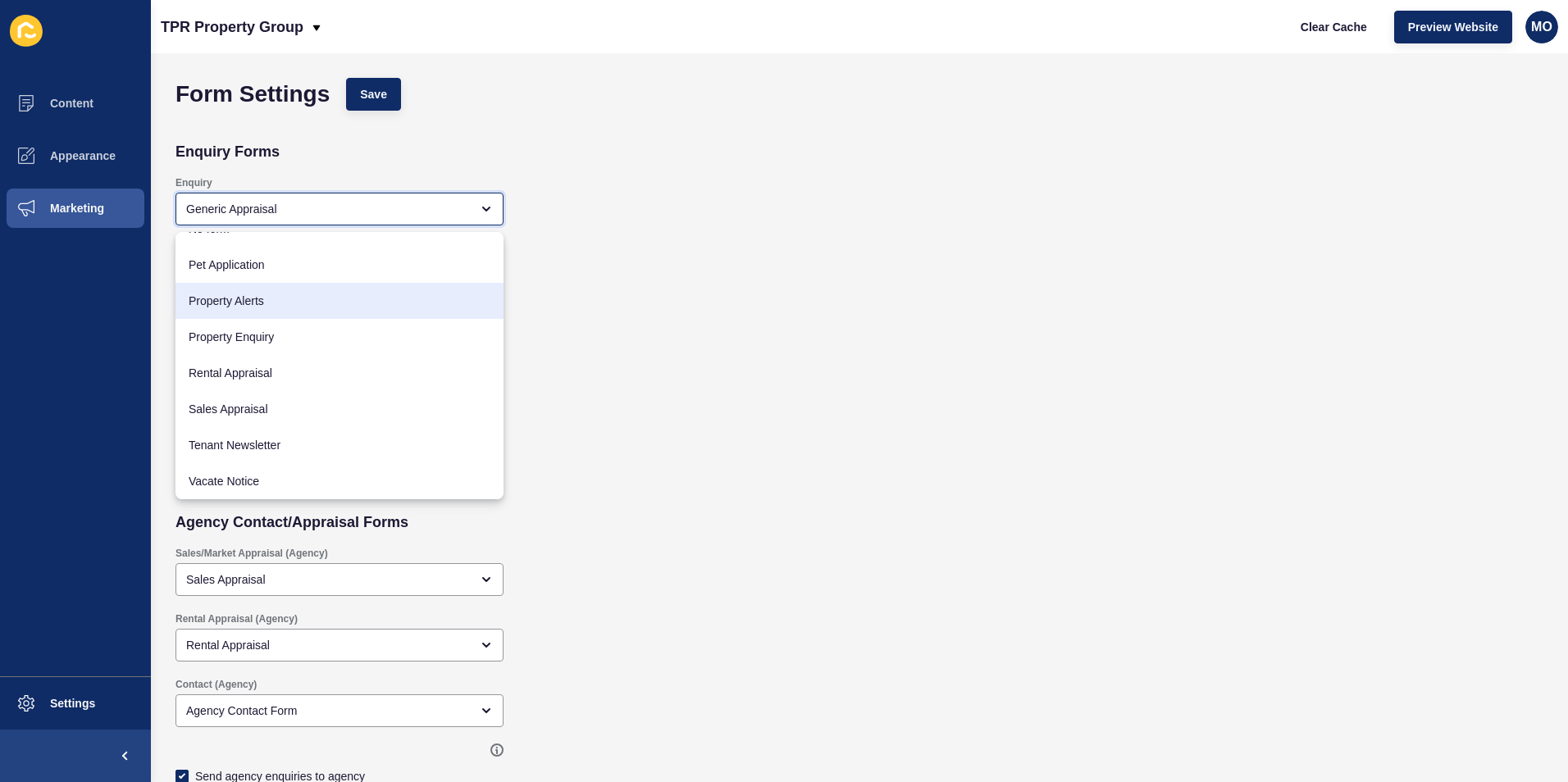
click at [243, 308] on span "Property Alerts" at bounding box center [339, 301] width 302 height 17
type input "Property Alerts"
checkbox input "true"
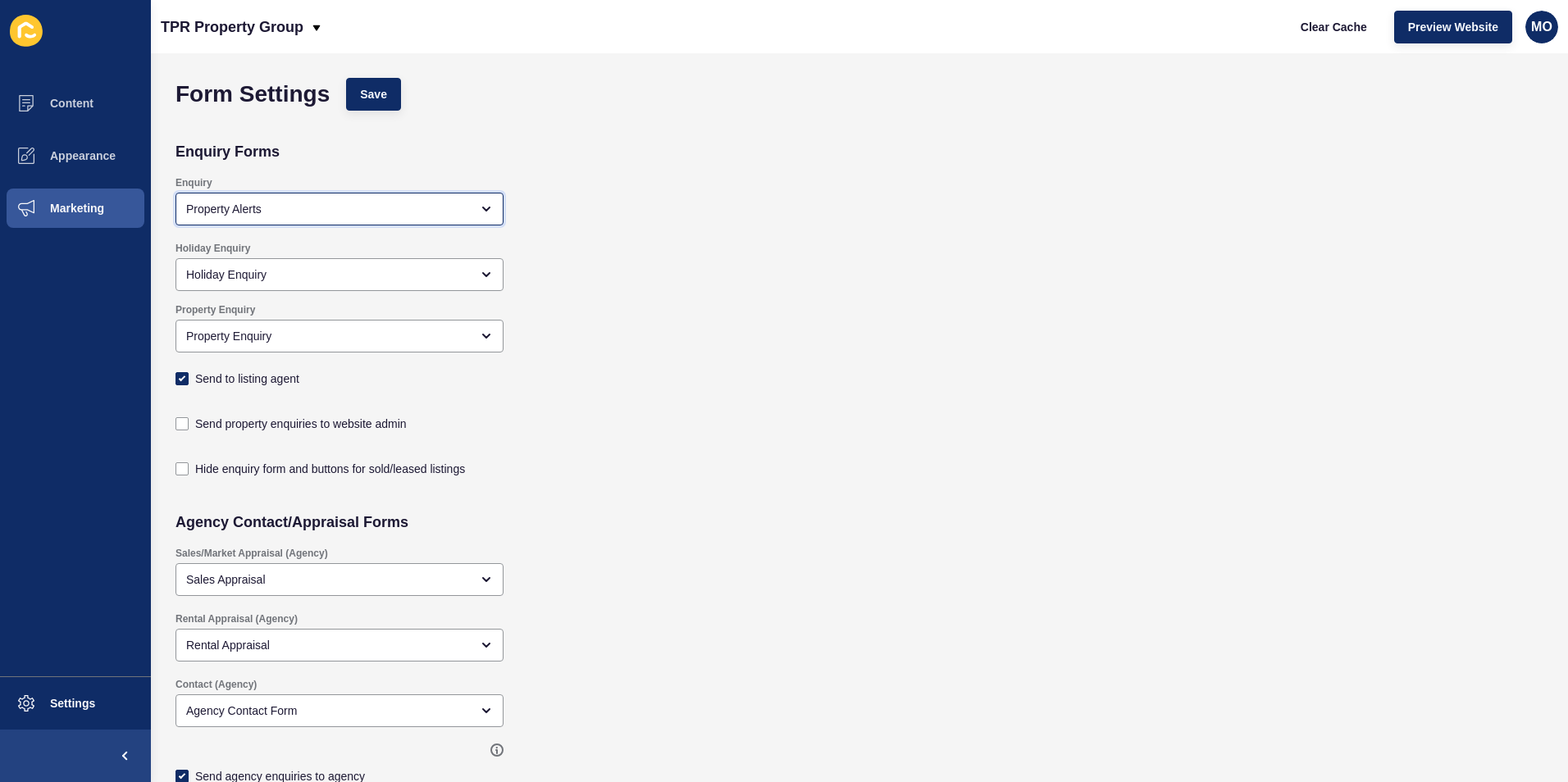
click at [254, 208] on div "Property Alerts" at bounding box center [328, 209] width 284 height 17
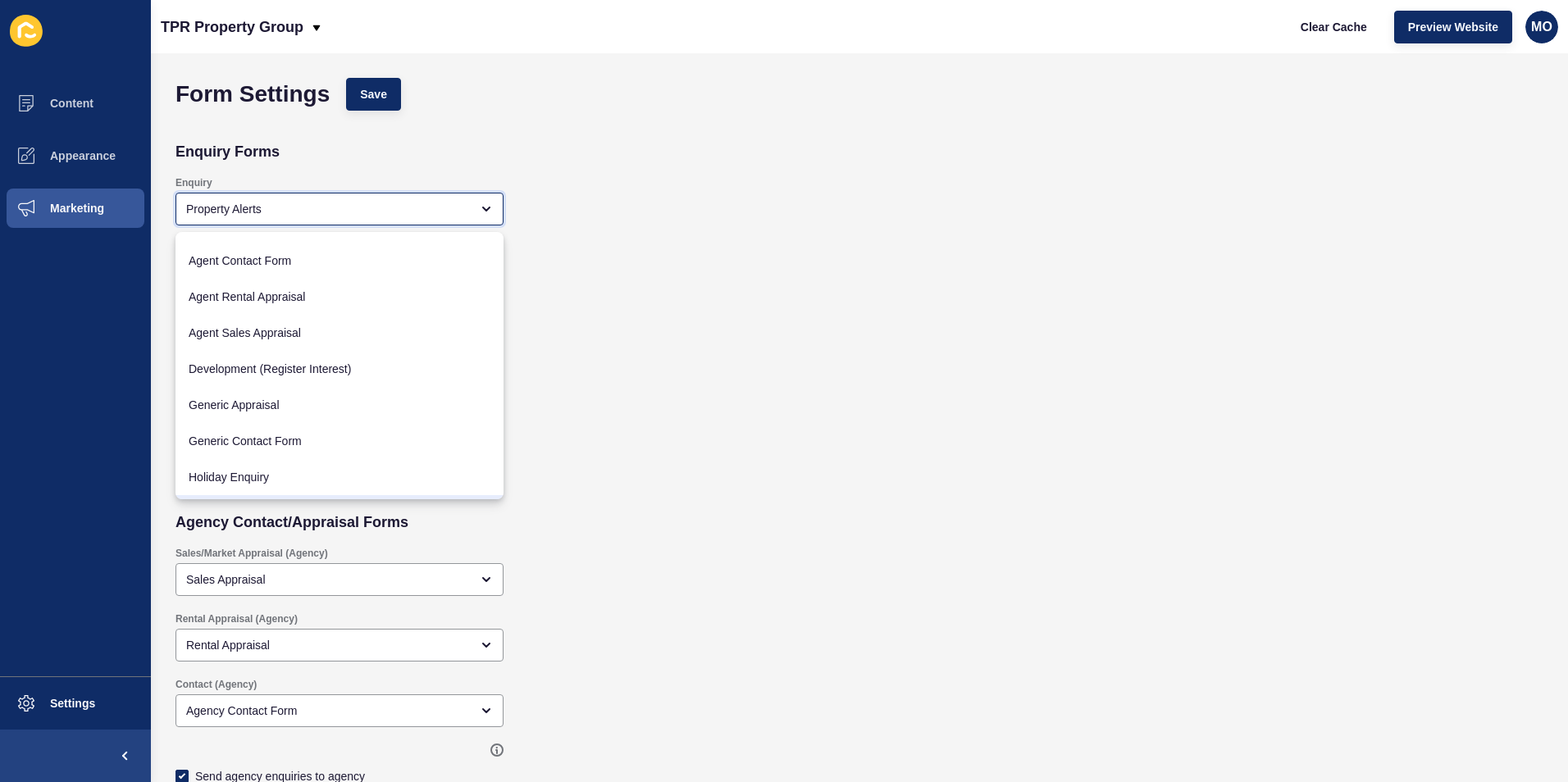
scroll to position [0, 0]
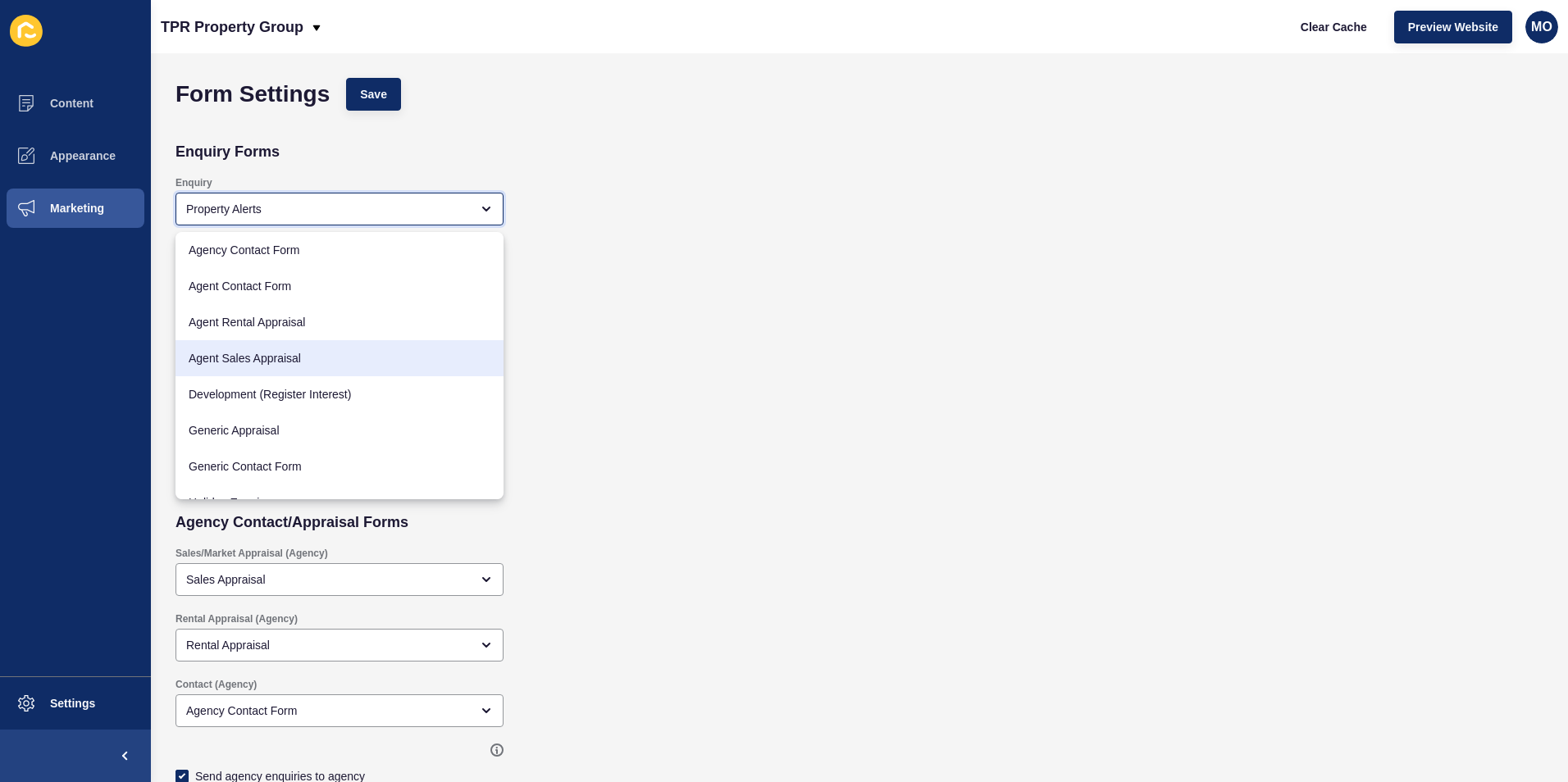
click at [268, 358] on span "Agent Sales Appraisal" at bounding box center [339, 358] width 302 height 17
type input "Agent Sales Appraisal"
checkbox input "true"
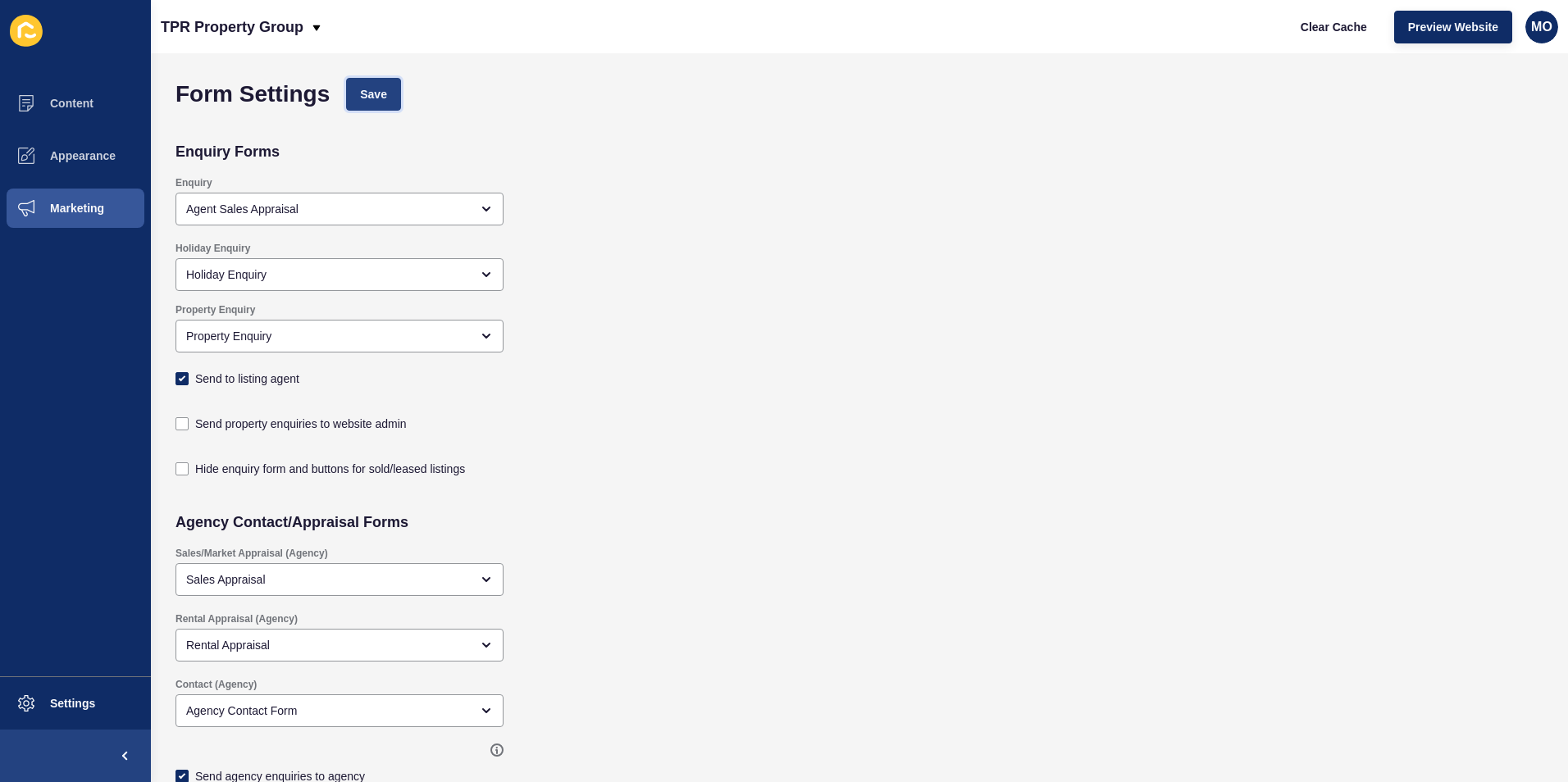
click at [377, 93] on span "Save" at bounding box center [373, 95] width 27 height 17
checkbox input "true"
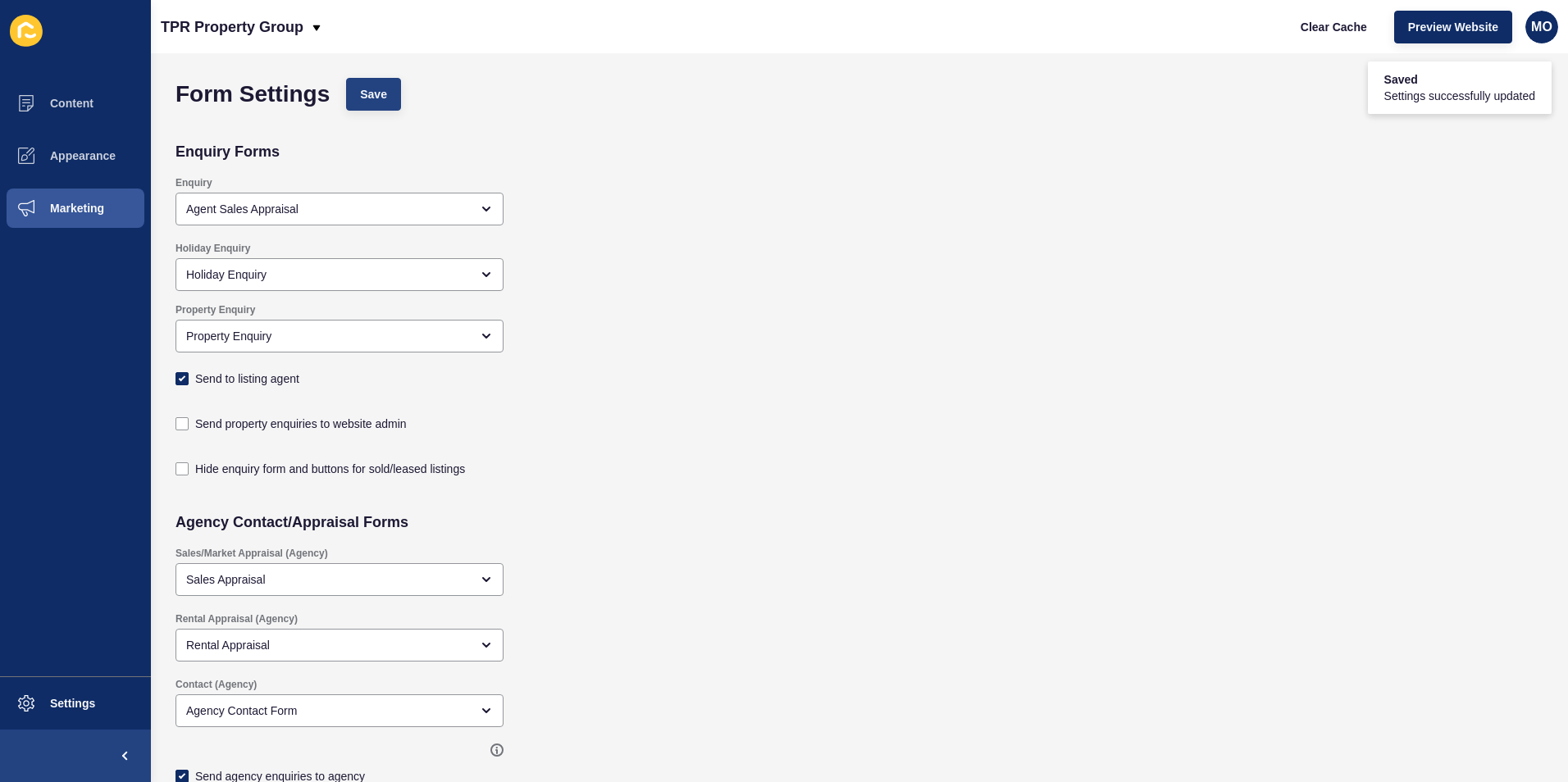
checkbox input "true"
